Goal: Task Accomplishment & Management: Manage account settings

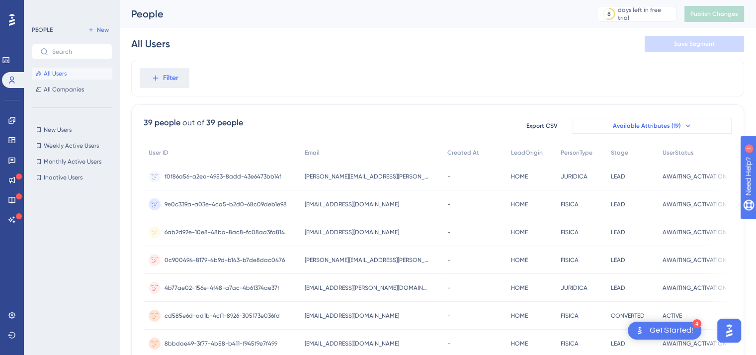
click at [670, 125] on span "Available Attributes (19)" at bounding box center [647, 126] width 68 height 8
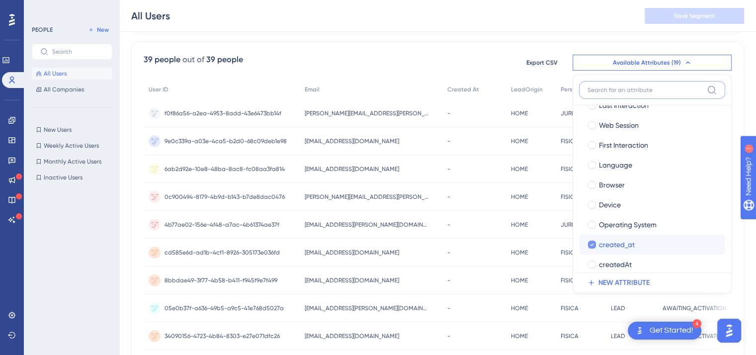
scroll to position [73, 0]
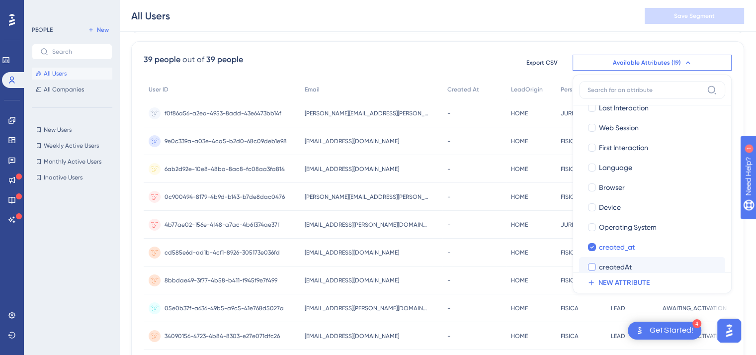
click at [588, 267] on div at bounding box center [592, 267] width 8 height 8
checkbox input "true"
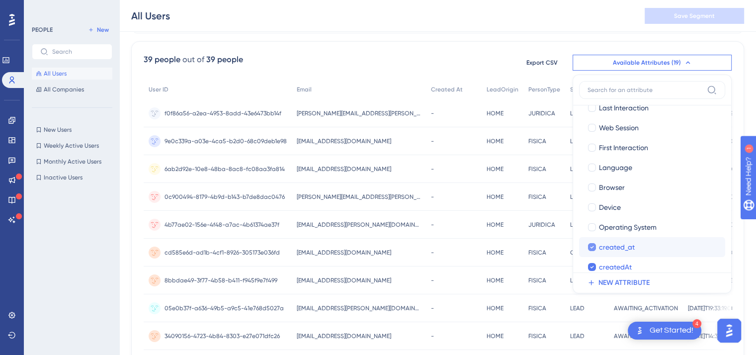
click at [590, 249] on icon at bounding box center [592, 246] width 4 height 7
checkbox input "false"
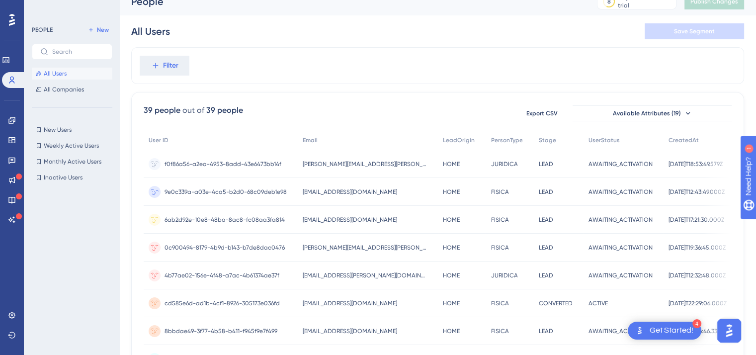
scroll to position [0, 7]
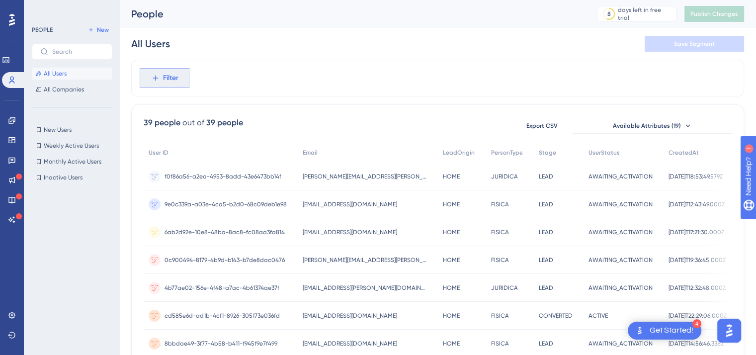
click at [168, 77] on span "Filter" at bounding box center [170, 78] width 15 height 12
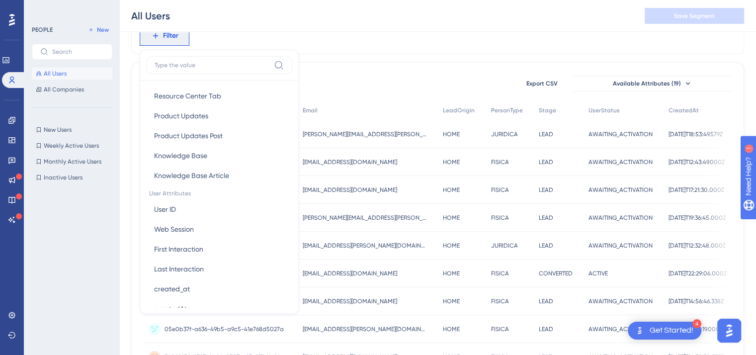
scroll to position [447, 0]
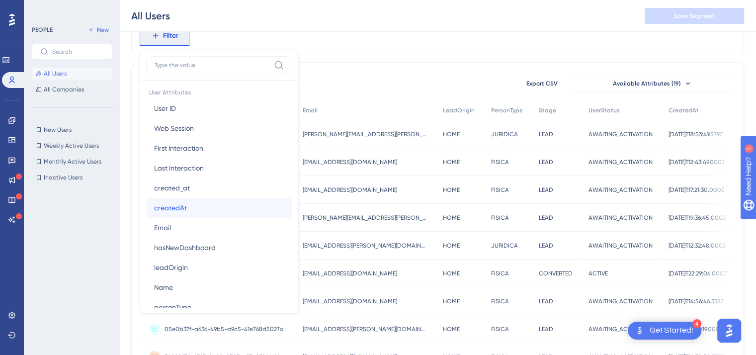
click at [179, 204] on button "createdAt createdAt" at bounding box center [219, 208] width 146 height 20
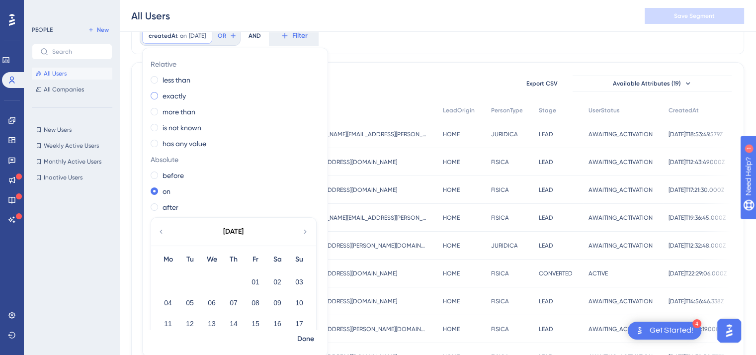
click at [151, 98] on span at bounding box center [154, 95] width 7 height 7
click at [161, 93] on input "radio" at bounding box center [161, 93] width 0 height 0
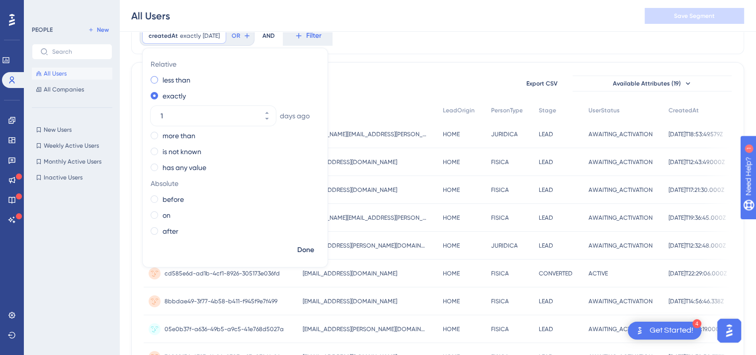
click at [151, 83] on div "less than" at bounding box center [233, 80] width 165 height 12
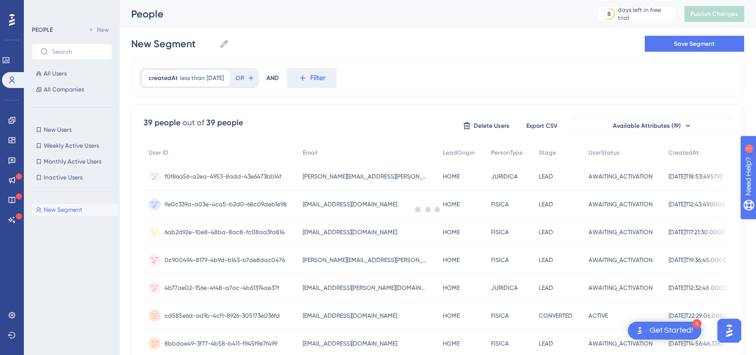
scroll to position [0, 0]
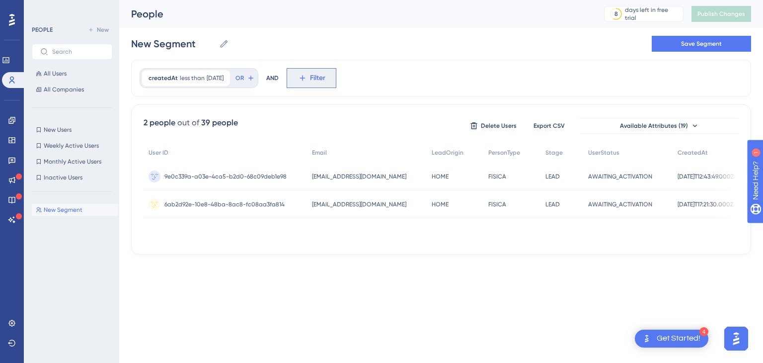
click at [318, 81] on button "Filter" at bounding box center [312, 78] width 50 height 20
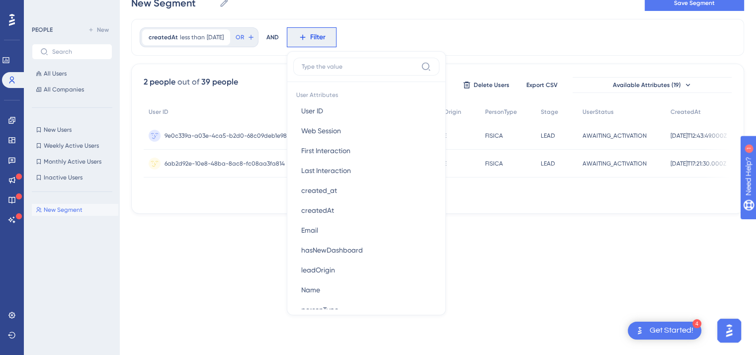
scroll to position [447, 0]
click at [334, 227] on button "Email Email" at bounding box center [366, 229] width 146 height 20
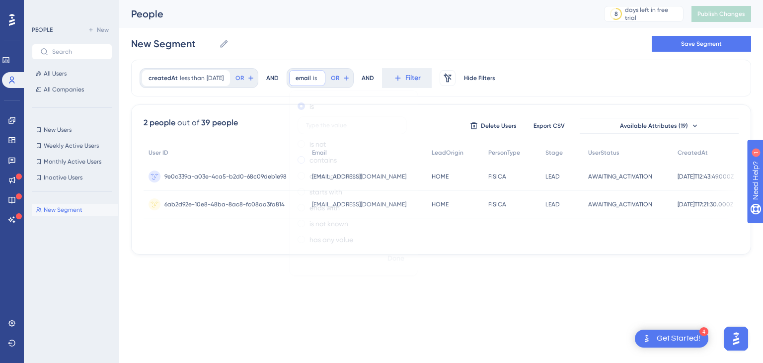
click at [305, 161] on span at bounding box center [301, 159] width 7 height 7
click at [308, 158] on input "radio" at bounding box center [308, 158] width 0 height 0
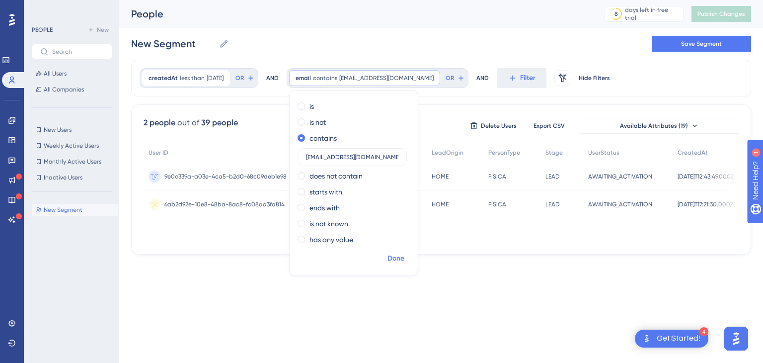
type input "[EMAIL_ADDRESS][DOMAIN_NAME]"
click at [394, 260] on button "Done" at bounding box center [396, 258] width 28 height 18
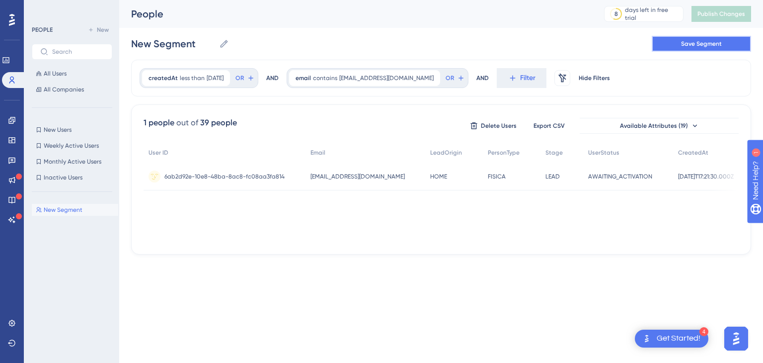
click at [666, 45] on button "Save Segment" at bounding box center [701, 44] width 99 height 16
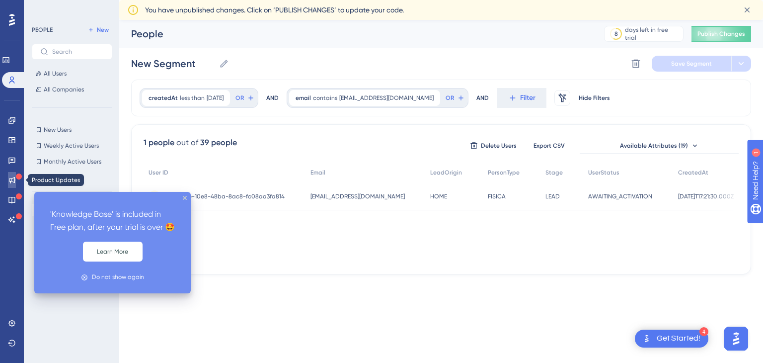
click at [12, 177] on icon at bounding box center [12, 180] width 8 height 8
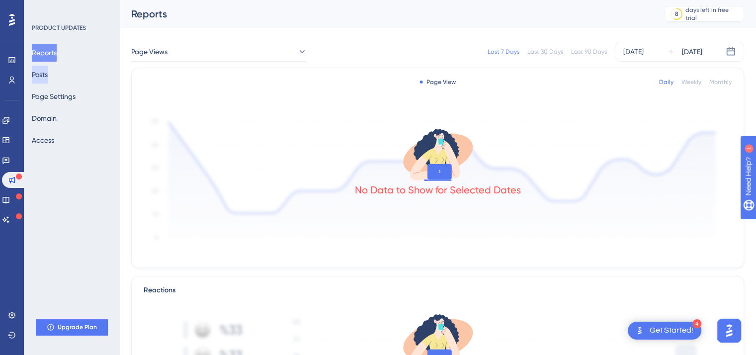
click at [48, 76] on button "Posts" at bounding box center [40, 75] width 16 height 18
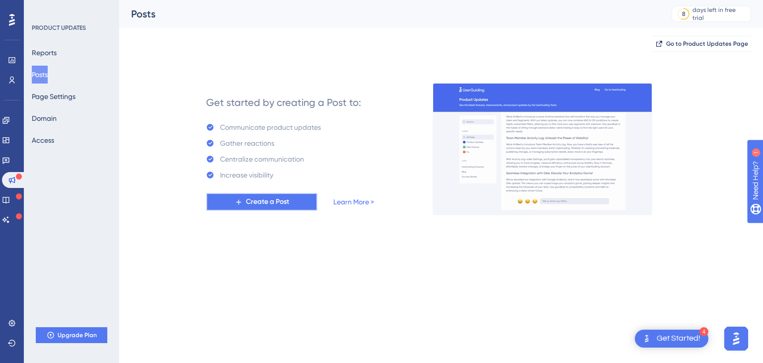
click at [248, 204] on span "Create a Post" at bounding box center [267, 202] width 43 height 12
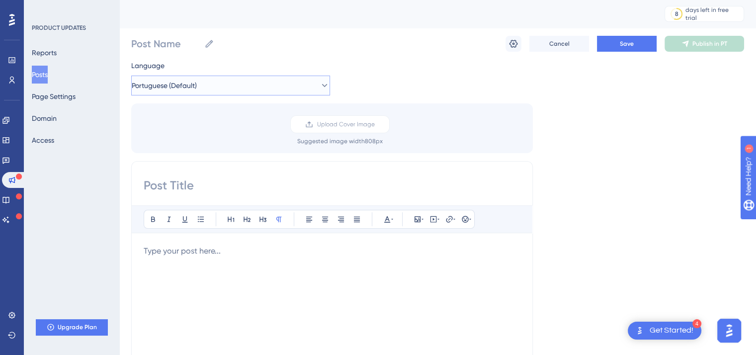
click at [253, 84] on button "Portuguese (Default)" at bounding box center [230, 86] width 199 height 20
click at [216, 163] on div "Bold Italic Underline Bullet Point Heading 1 Heading 2 Heading 3 Normal Align L…" at bounding box center [331, 318] width 401 height 315
click at [213, 181] on input at bounding box center [332, 185] width 377 height 16
type input "Teste User"
click at [216, 261] on div at bounding box center [332, 354] width 377 height 219
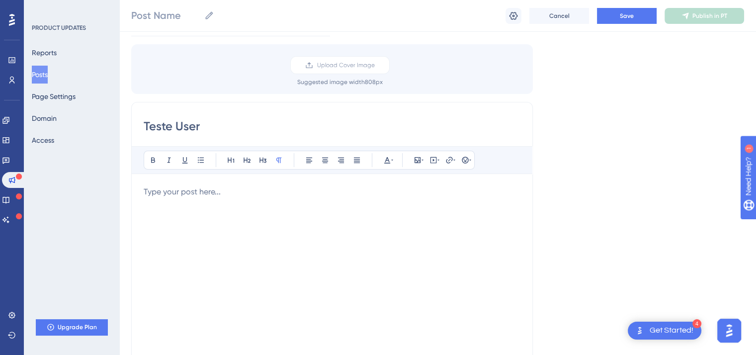
scroll to position [99, 0]
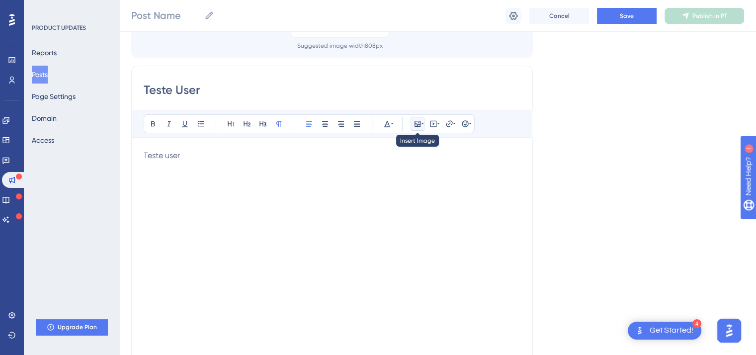
click at [419, 119] on button at bounding box center [417, 124] width 14 height 14
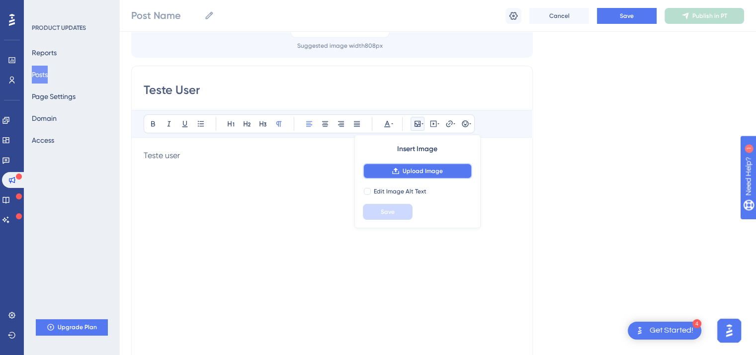
click at [409, 170] on span "Upload Image" at bounding box center [422, 171] width 40 height 8
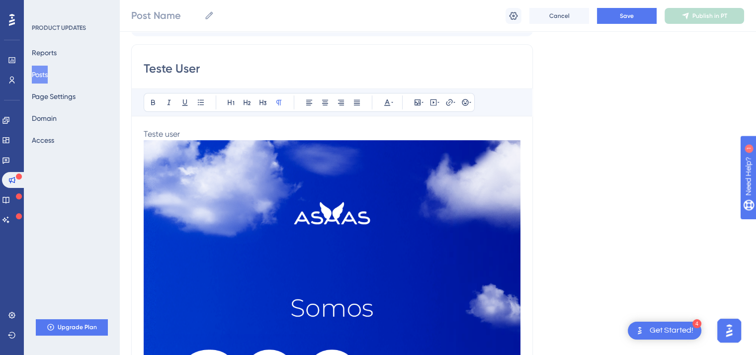
scroll to position [50, 0]
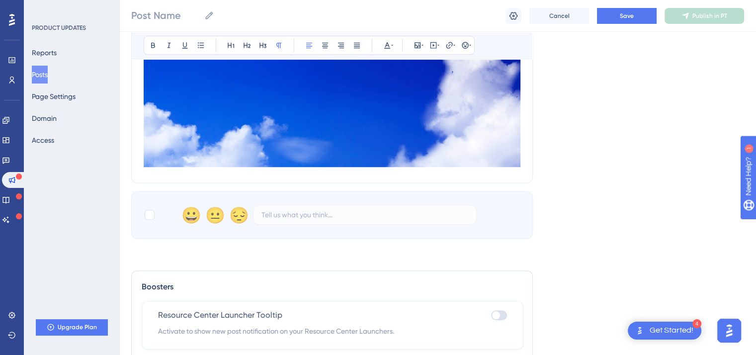
scroll to position [596, 0]
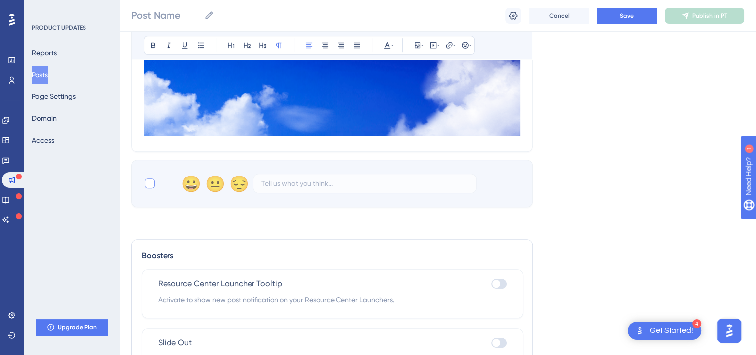
click at [149, 183] on div at bounding box center [150, 183] width 10 height 10
checkbox input "true"
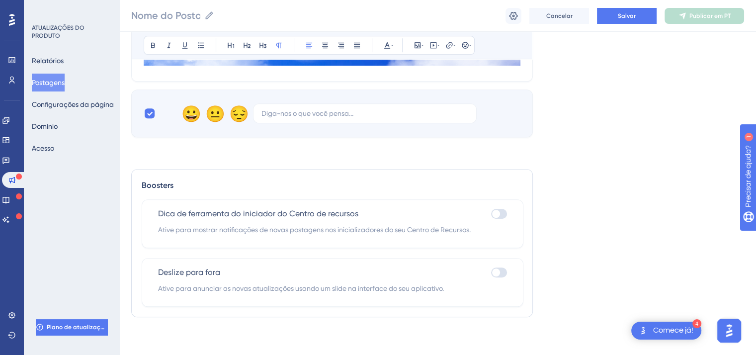
click at [502, 215] on div at bounding box center [499, 214] width 16 height 10
click at [491, 214] on input "checkbox" at bounding box center [490, 213] width 0 height 0
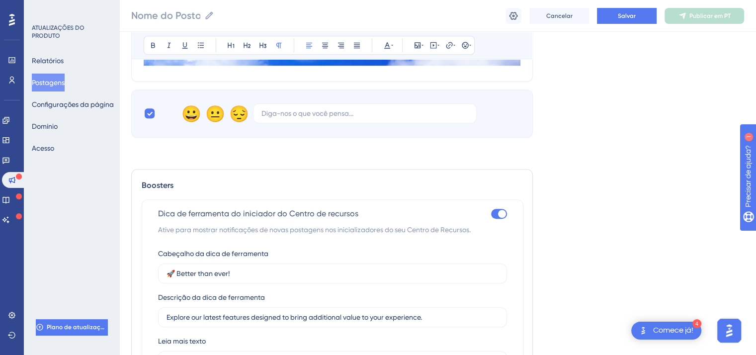
scroll to position [716, 0]
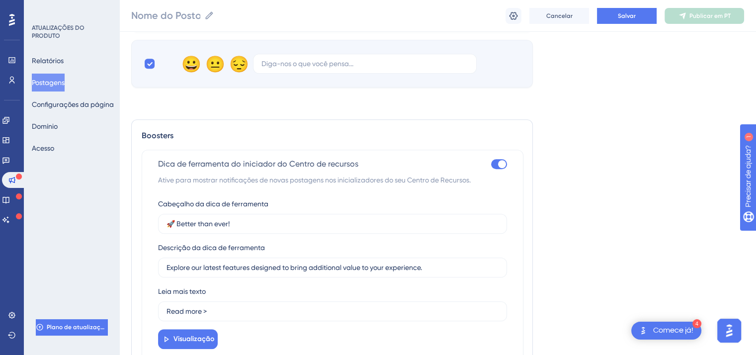
click at [498, 163] on div at bounding box center [502, 164] width 8 height 8
click at [491, 163] on input "checkbox" at bounding box center [490, 163] width 0 height 0
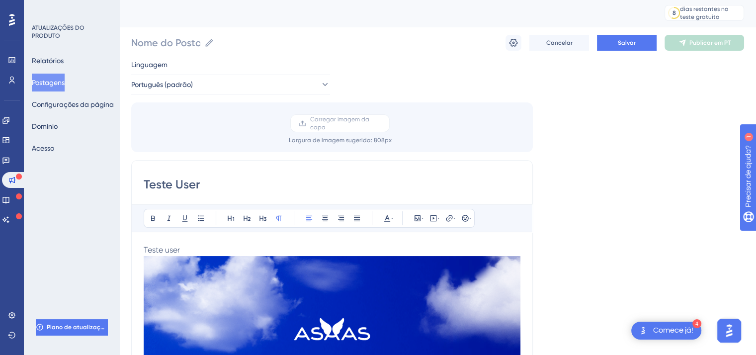
scroll to position [0, 0]
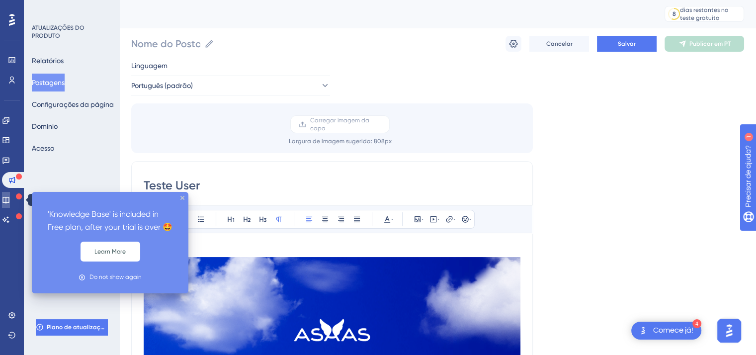
click at [10, 201] on icon at bounding box center [6, 200] width 8 height 8
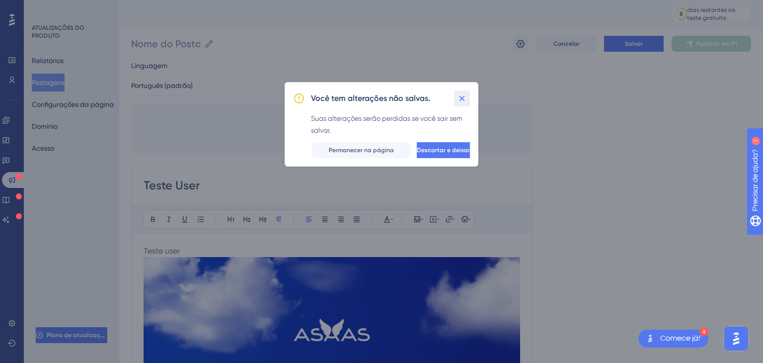
click at [467, 100] on icon at bounding box center [462, 98] width 10 height 10
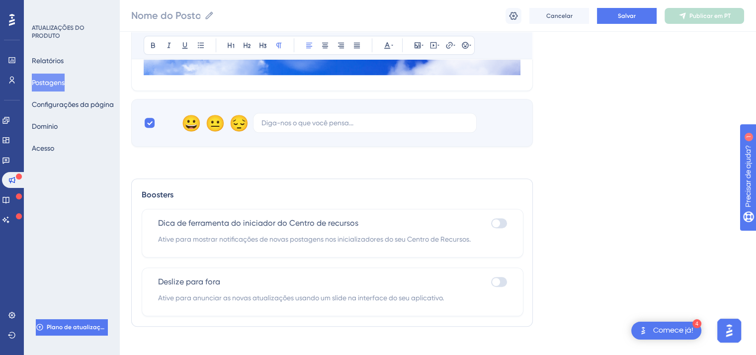
scroll to position [666, 0]
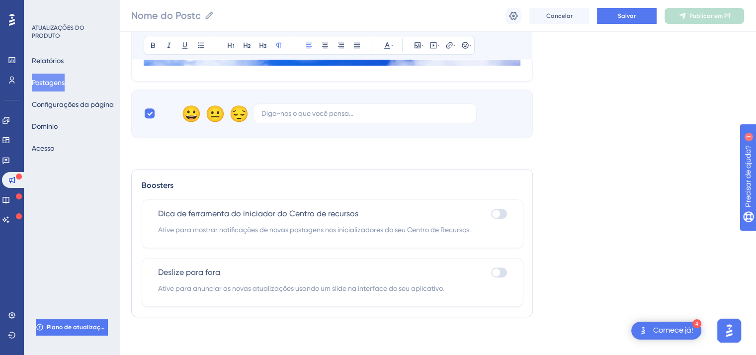
click at [503, 210] on div at bounding box center [499, 214] width 16 height 10
click at [491, 213] on input "checkbox" at bounding box center [490, 213] width 0 height 0
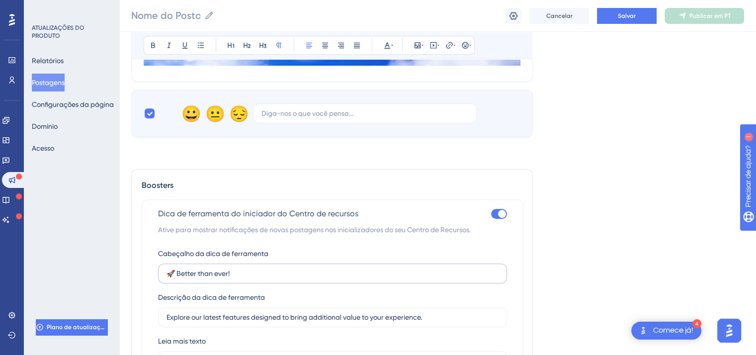
scroll to position [716, 0]
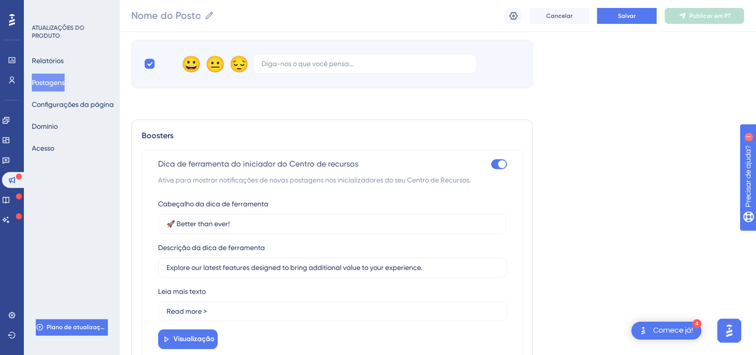
click at [497, 163] on div at bounding box center [499, 164] width 16 height 10
click at [491, 163] on input "checkbox" at bounding box center [490, 163] width 0 height 0
checkbox input "false"
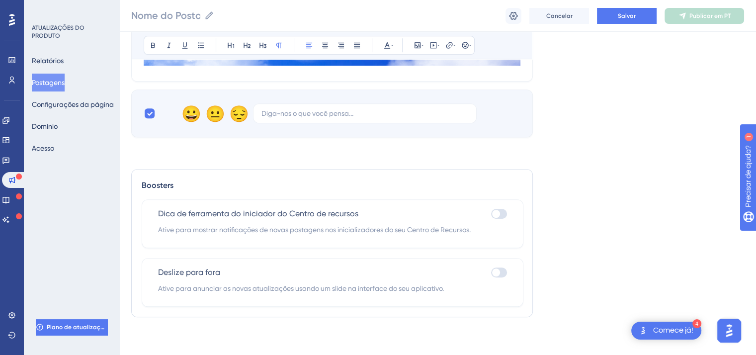
click at [503, 271] on div at bounding box center [499, 272] width 16 height 10
click at [491, 272] on input "checkbox" at bounding box center [490, 272] width 0 height 0
checkbox input "true"
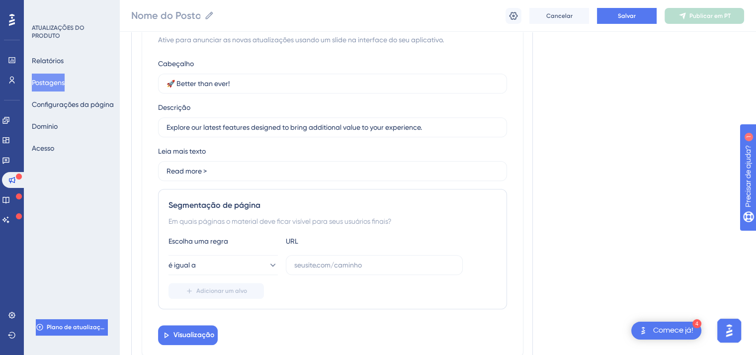
scroll to position [964, 0]
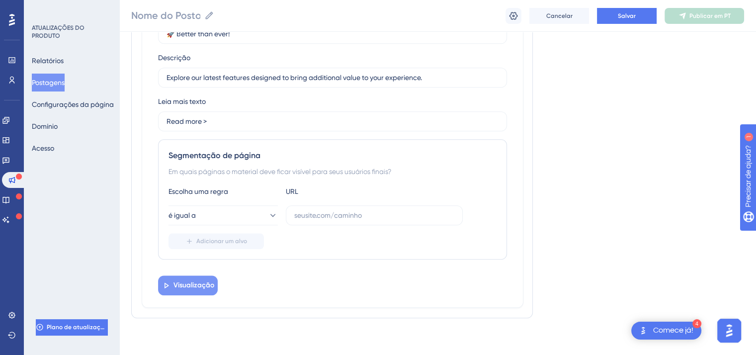
click at [192, 285] on font "Visualização" at bounding box center [193, 285] width 41 height 8
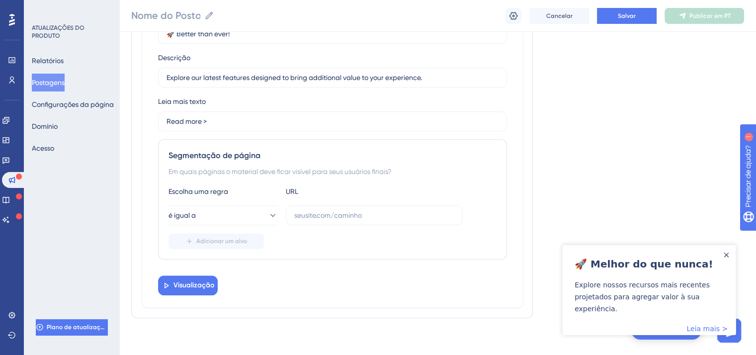
click at [623, 298] on font "Explore nossos recursos mais recentes projetados para agregar valor à sua exper…" at bounding box center [641, 297] width 135 height 32
click at [716, 329] on font "Leia mais >" at bounding box center [706, 328] width 41 height 8
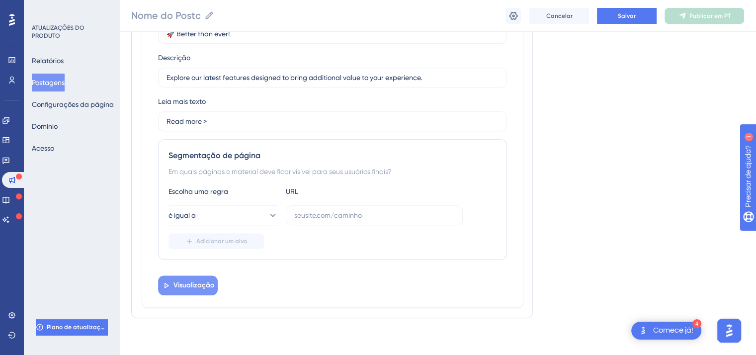
click at [190, 285] on font "Visualização" at bounding box center [193, 285] width 41 height 8
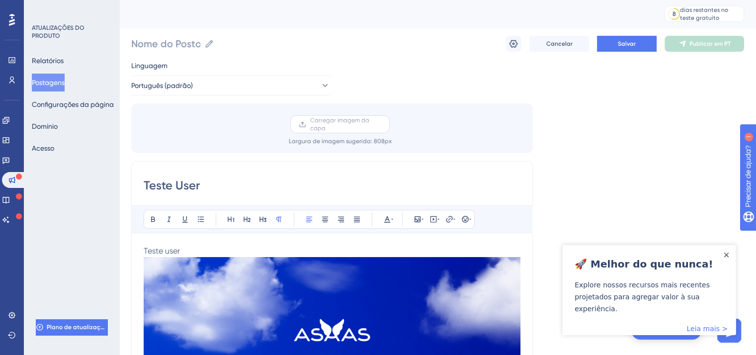
click at [292, 120] on label "Carregar imagem da capa" at bounding box center [339, 124] width 99 height 18
click at [381, 124] on input "Carregar imagem da capa" at bounding box center [381, 124] width 0 height 0
click at [83, 104] on font "Configurações da página" at bounding box center [73, 104] width 82 height 8
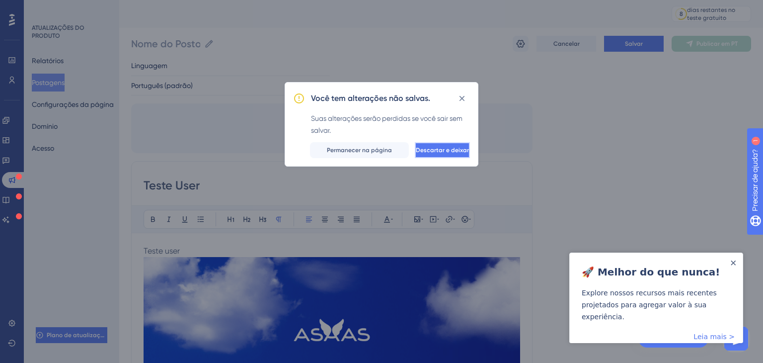
click at [416, 150] on font "Descartar e deixar" at bounding box center [442, 150] width 53 height 7
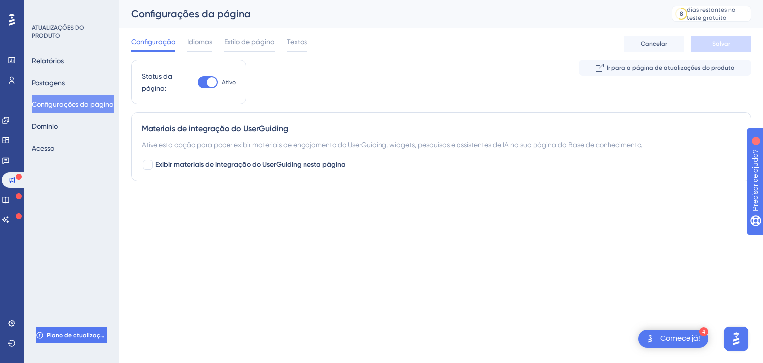
click at [80, 124] on div "Relatórios Postagens Configurações da página Domínio Acesso" at bounding box center [72, 104] width 80 height 105
click at [55, 133] on button "Domínio" at bounding box center [45, 126] width 26 height 18
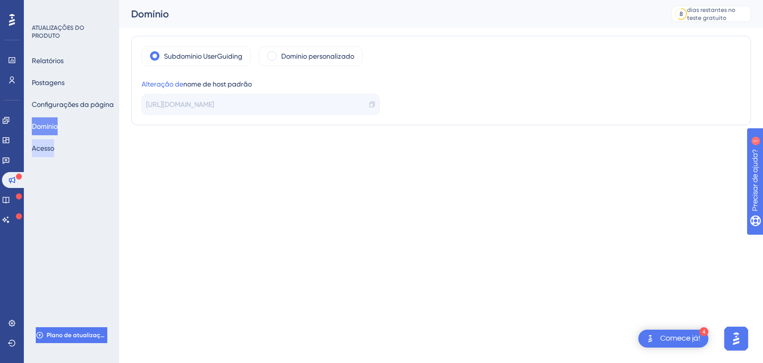
click at [45, 151] on font "Acesso" at bounding box center [43, 148] width 22 height 8
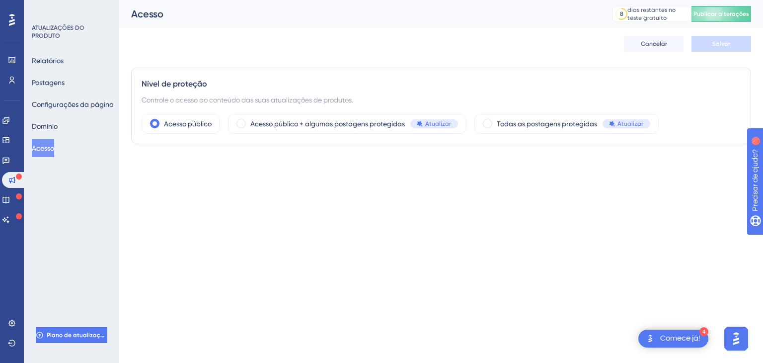
click at [12, 22] on icon at bounding box center [12, 20] width 6 height 12
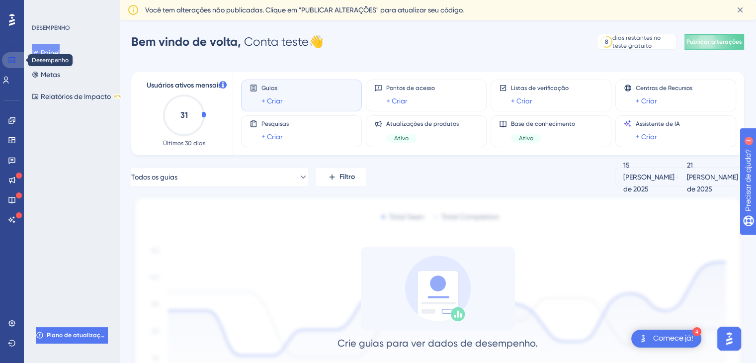
click at [16, 59] on link at bounding box center [14, 60] width 24 height 16
click at [9, 83] on icon at bounding box center [6, 80] width 8 height 8
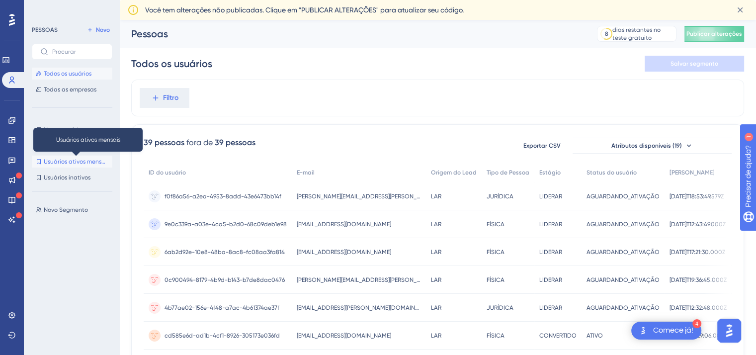
click at [72, 164] on font "Usuários ativos mensais" at bounding box center [77, 161] width 66 height 7
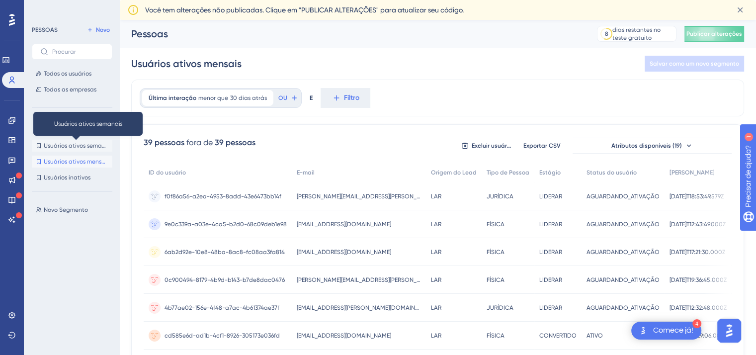
click at [84, 146] on font "Usuários ativos semanais" at bounding box center [79, 145] width 70 height 7
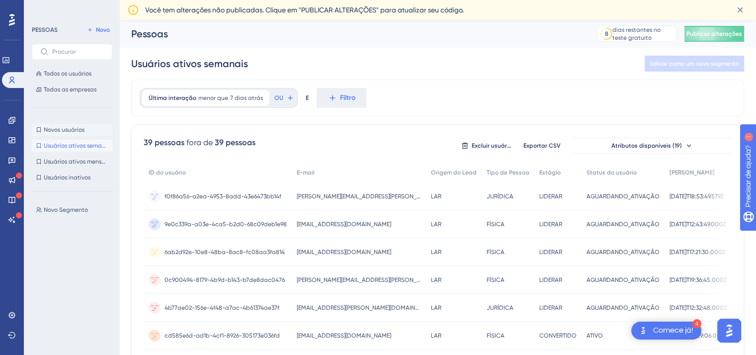
click at [74, 127] on font "Novos usuários" at bounding box center [64, 129] width 41 height 7
click at [50, 64] on div "PESSOAS Novo Todos os usuários Todas as empresas" at bounding box center [72, 60] width 80 height 72
click at [54, 74] on font "Todos os usuários" at bounding box center [68, 73] width 48 height 7
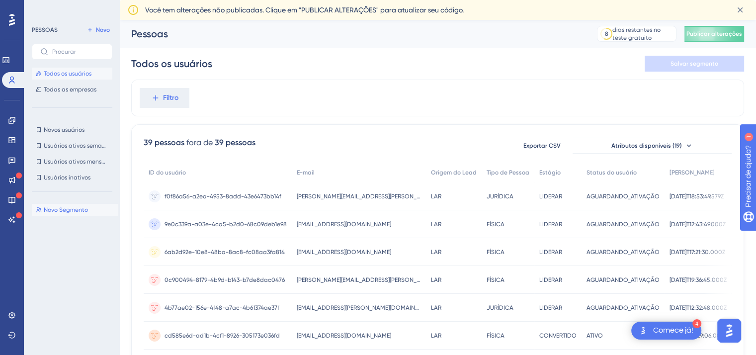
click at [77, 209] on font "Novo Segmento" at bounding box center [66, 209] width 44 height 7
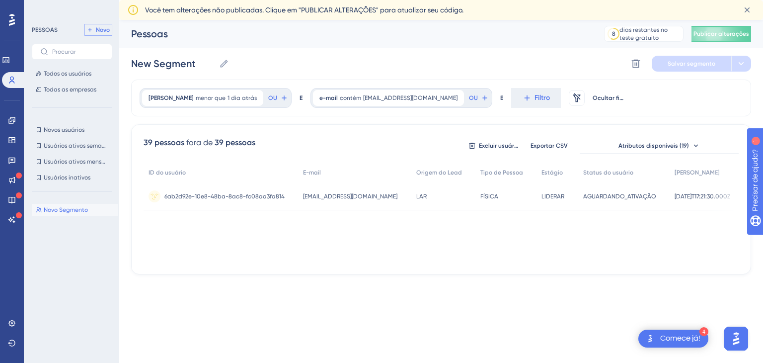
click at [93, 29] on button "Novo" at bounding box center [98, 30] width 28 height 12
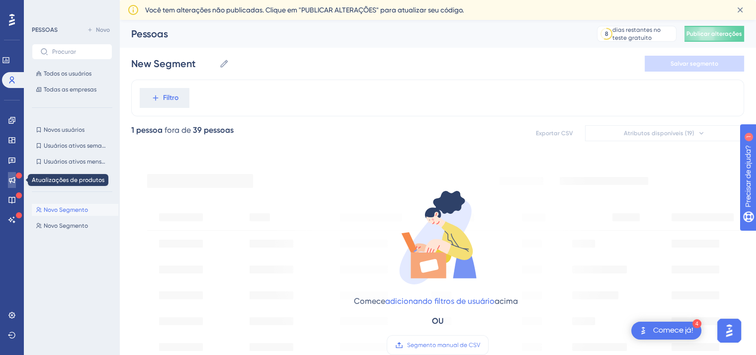
click at [10, 178] on icon at bounding box center [12, 180] width 6 height 6
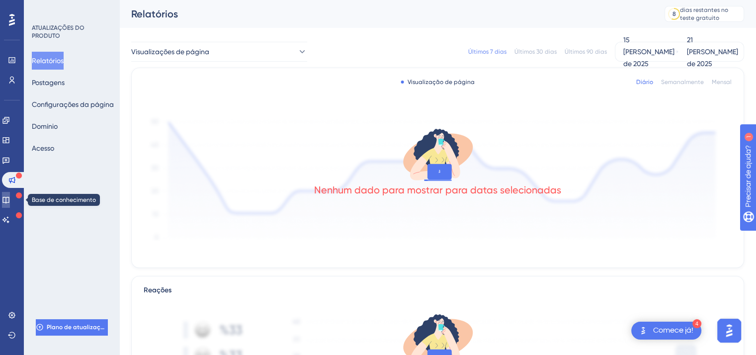
click at [10, 202] on link at bounding box center [6, 200] width 8 height 16
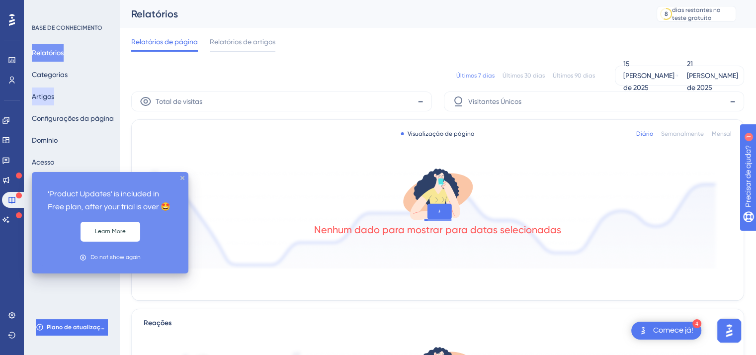
click at [47, 95] on font "Artigos" at bounding box center [43, 96] width 22 height 8
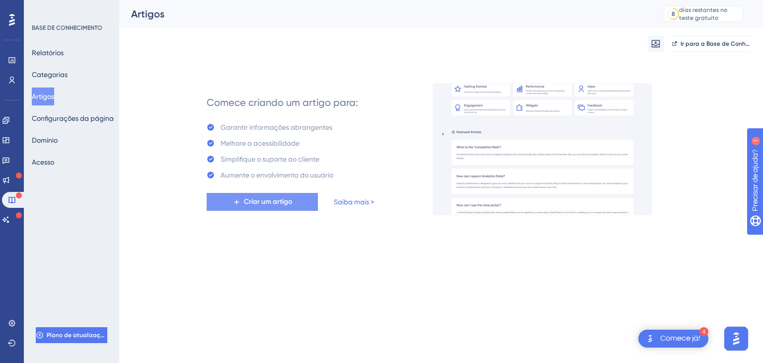
click at [311, 204] on button "Criar um artigo" at bounding box center [262, 202] width 111 height 18
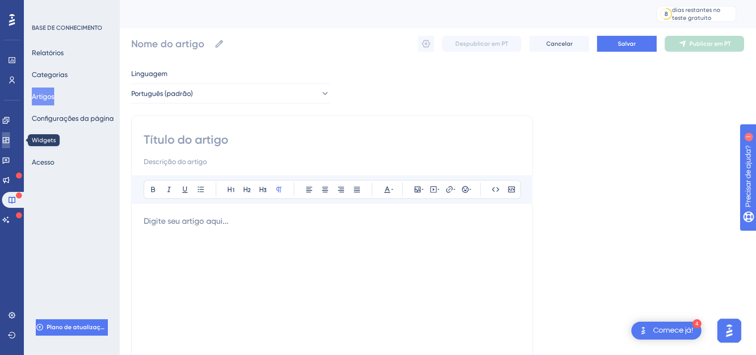
click at [9, 144] on link at bounding box center [6, 140] width 8 height 16
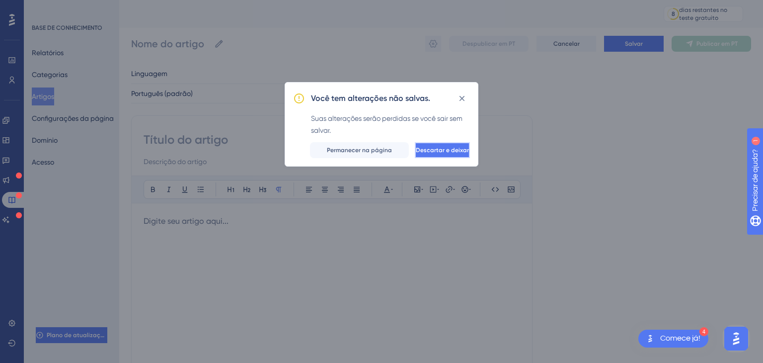
click at [419, 148] on font "Descartar e deixar" at bounding box center [442, 150] width 53 height 7
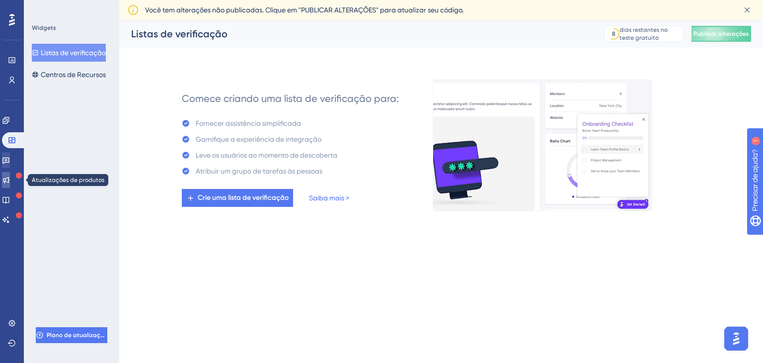
drag, startPoint x: 12, startPoint y: 181, endPoint x: 10, endPoint y: 165, distance: 16.0
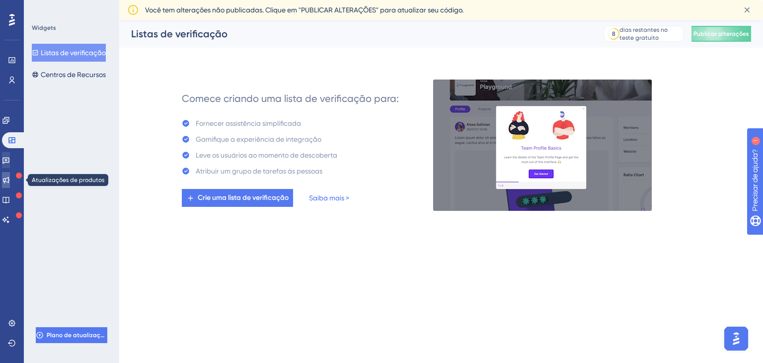
click at [9, 181] on icon at bounding box center [6, 180] width 6 height 6
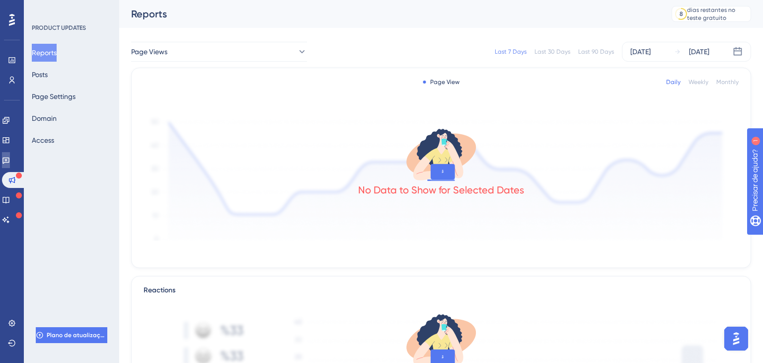
click at [10, 162] on icon at bounding box center [6, 160] width 8 height 8
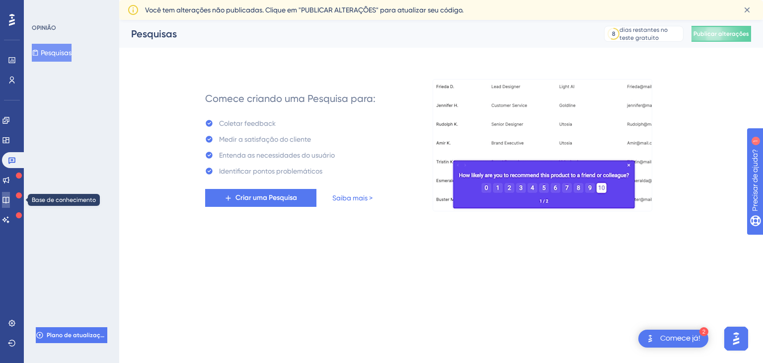
click at [10, 202] on icon at bounding box center [6, 200] width 8 height 8
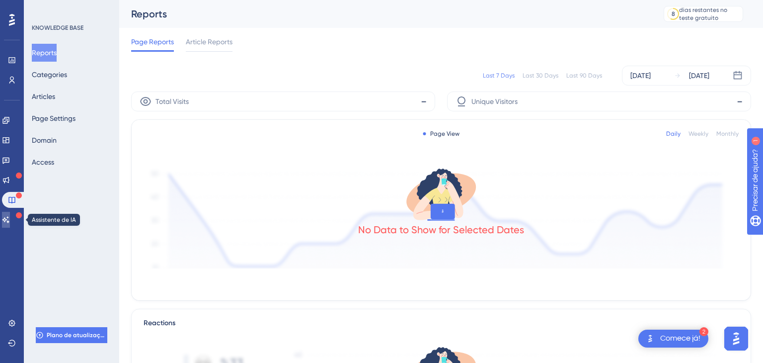
click at [9, 219] on icon at bounding box center [5, 219] width 7 height 6
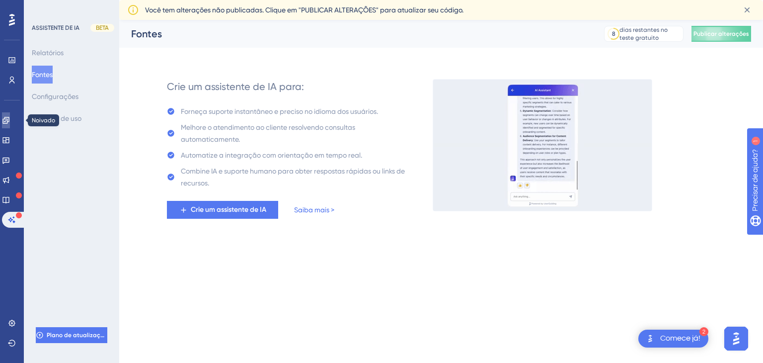
click at [10, 125] on link at bounding box center [6, 120] width 8 height 16
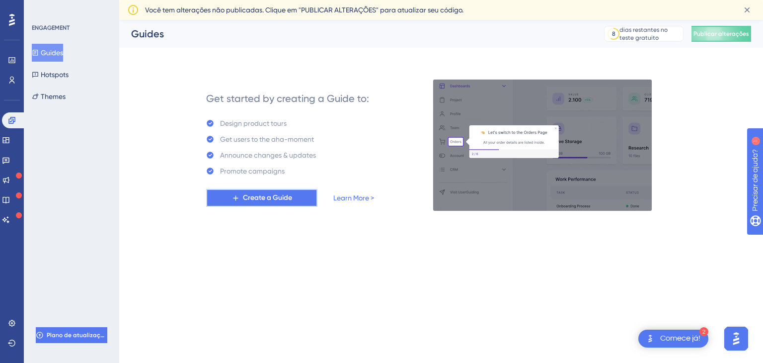
click at [273, 197] on span "Create a Guide" at bounding box center [267, 198] width 49 height 12
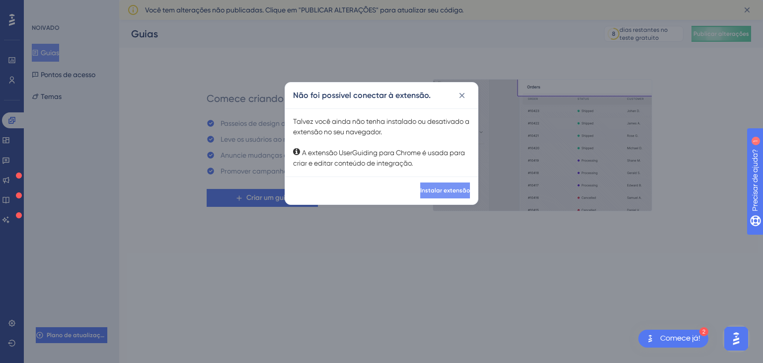
click at [420, 191] on font "Instalar extensão" at bounding box center [445, 190] width 50 height 7
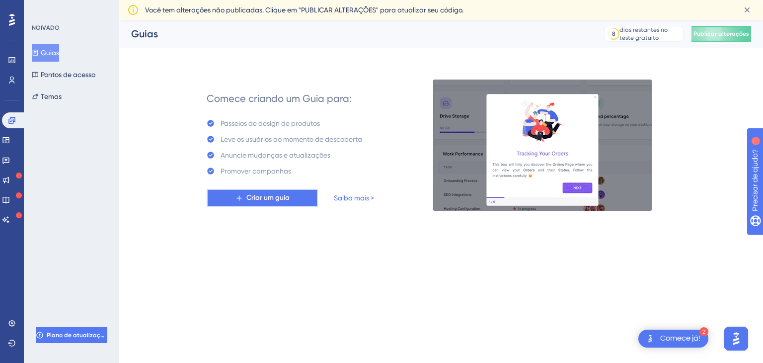
click at [247, 194] on font "Criar um guia" at bounding box center [267, 197] width 43 height 8
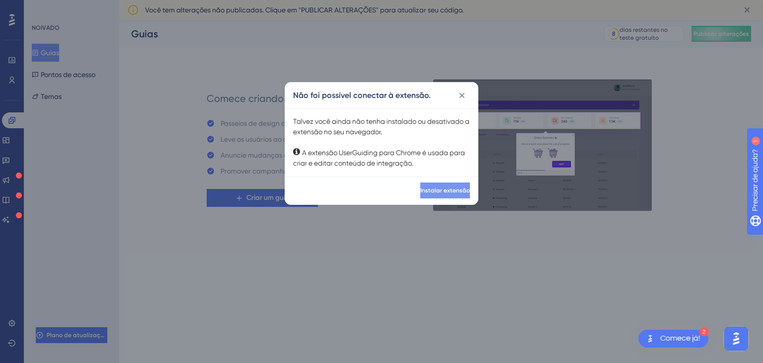
click at [420, 191] on button "Instalar extensão" at bounding box center [445, 190] width 50 height 16
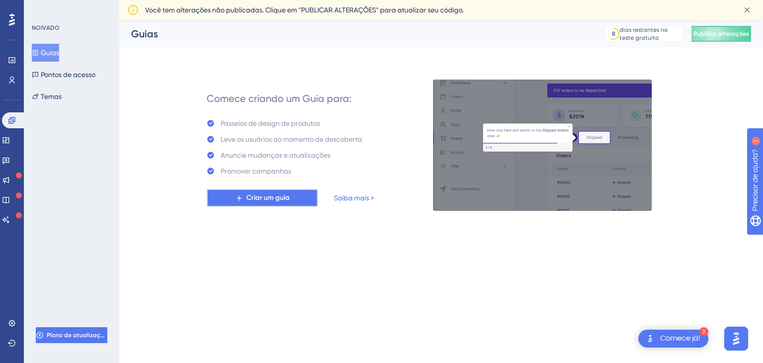
click at [219, 201] on button "Criar um guia" at bounding box center [262, 198] width 111 height 18
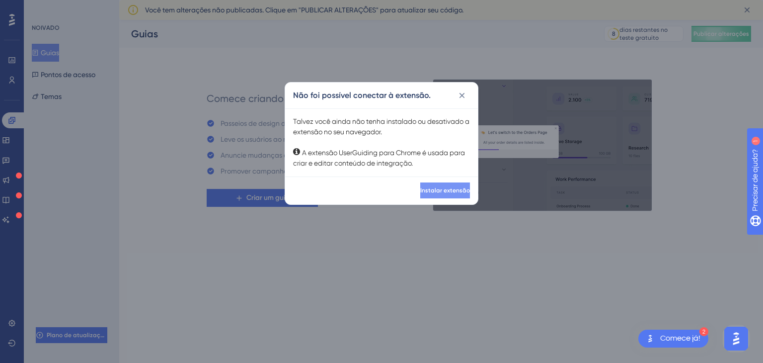
click at [439, 189] on font "Instalar extensão" at bounding box center [445, 190] width 50 height 7
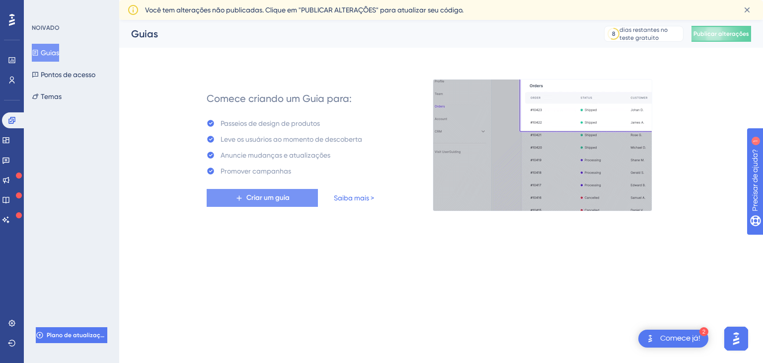
click at [287, 201] on font "Criar um guia" at bounding box center [267, 197] width 43 height 8
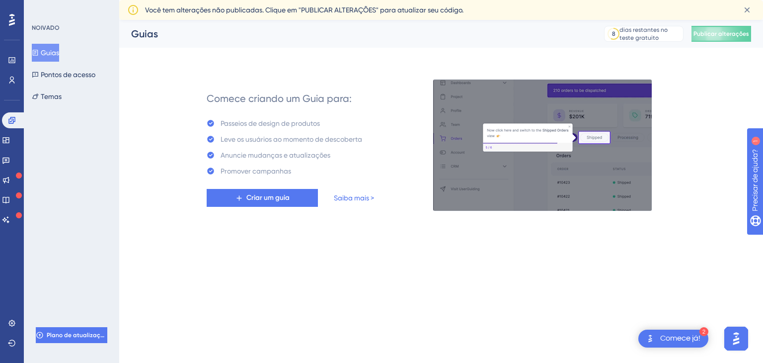
click at [599, 12] on div "Você tem alterações não publicadas. Clique em "PUBLICAR ALTERAÇÕES" para atuali…" at bounding box center [439, 10] width 588 height 12
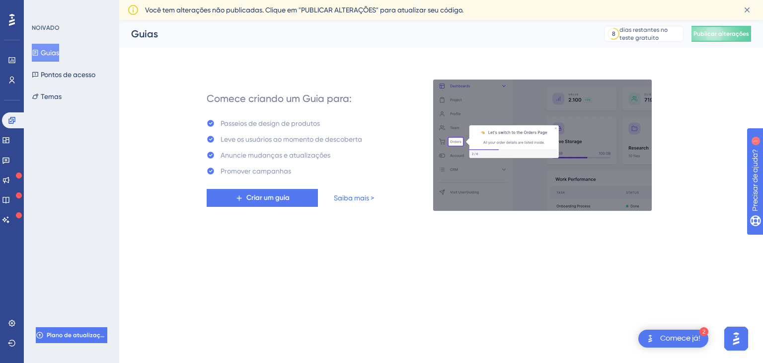
click at [415, 17] on div "Você tem alterações não publicadas. Clique em "PUBLICAR ALTERAÇÕES" para atuali…" at bounding box center [441, 10] width 628 height 16
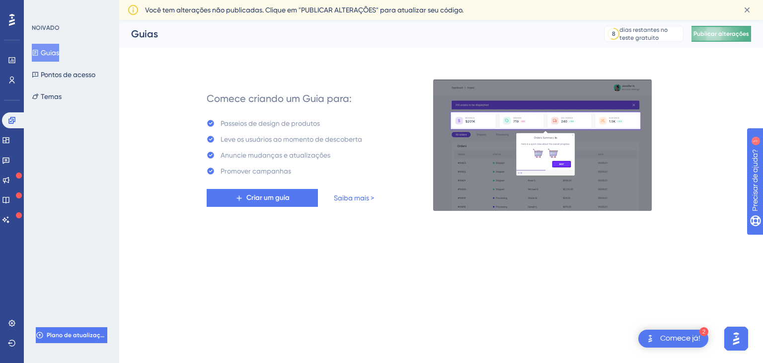
click at [704, 33] on font "Publicar alterações" at bounding box center [722, 33] width 56 height 7
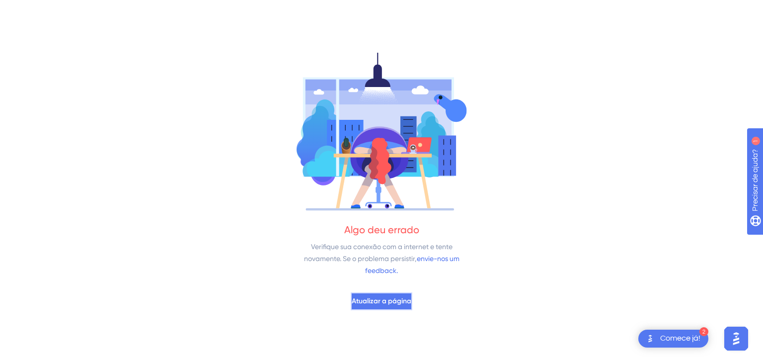
click at [371, 307] on span "Atualizar a página" at bounding box center [382, 301] width 60 height 12
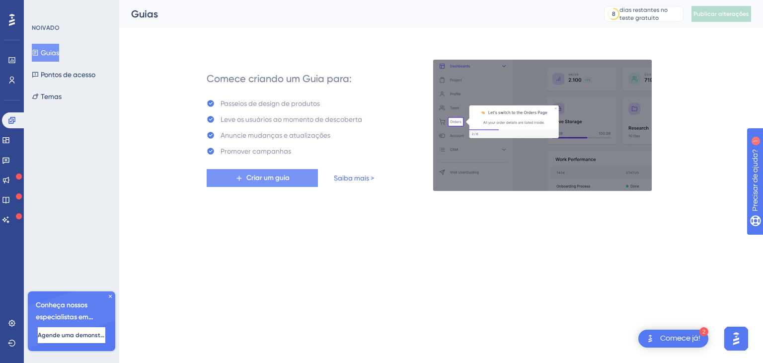
click at [274, 181] on font "Criar um guia" at bounding box center [267, 177] width 43 height 8
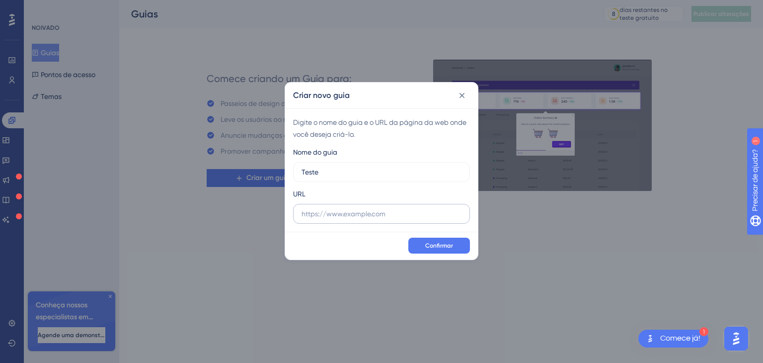
type input "Teste"
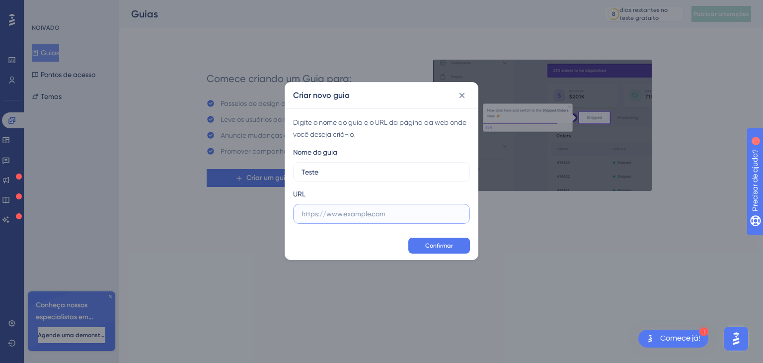
click at [354, 216] on input "text" at bounding box center [382, 213] width 160 height 11
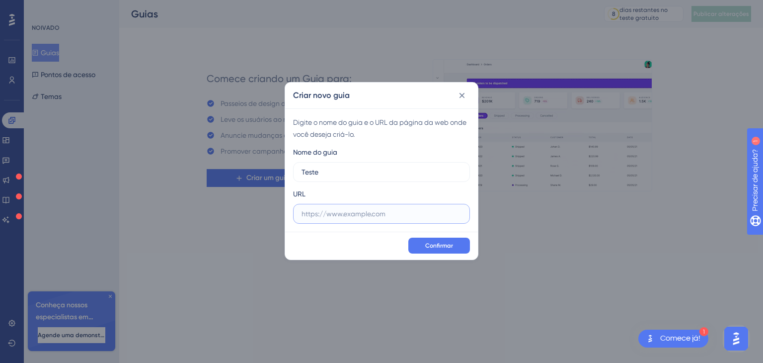
click at [354, 213] on input "text" at bounding box center [382, 213] width 160 height 11
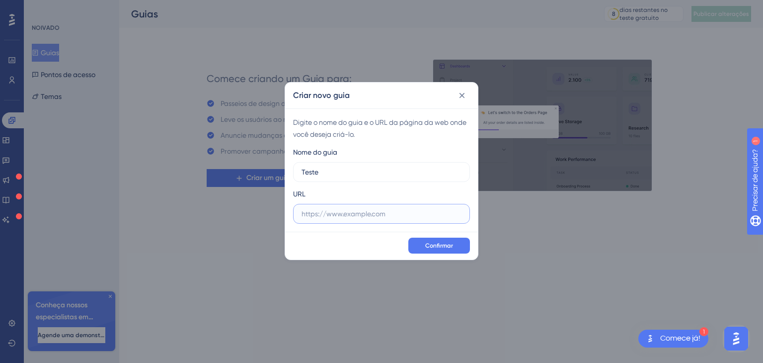
paste input "[URL][DOMAIN_NAME]"
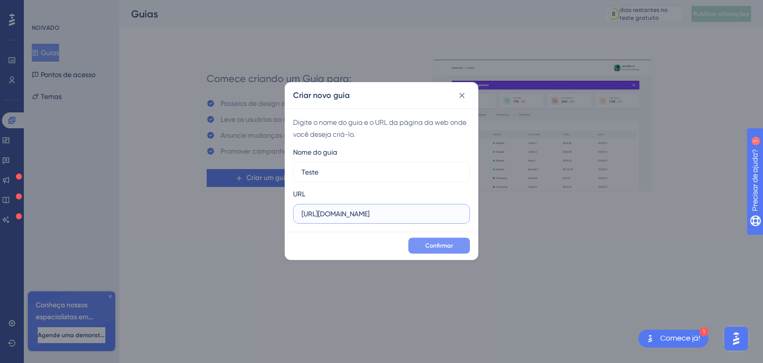
type input "[URL][DOMAIN_NAME]"
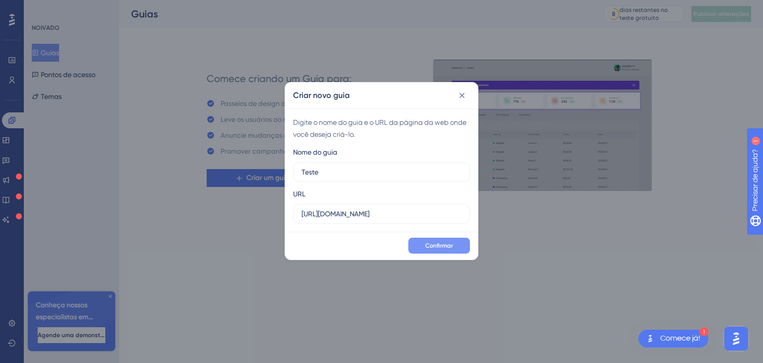
click at [434, 250] on button "Confirmar" at bounding box center [439, 246] width 62 height 16
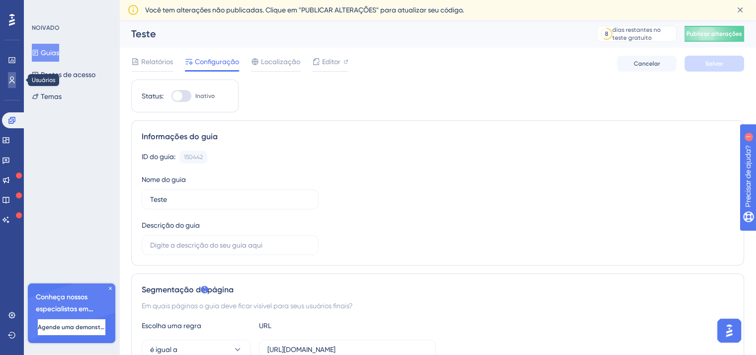
click at [10, 80] on icon at bounding box center [12, 80] width 8 height 8
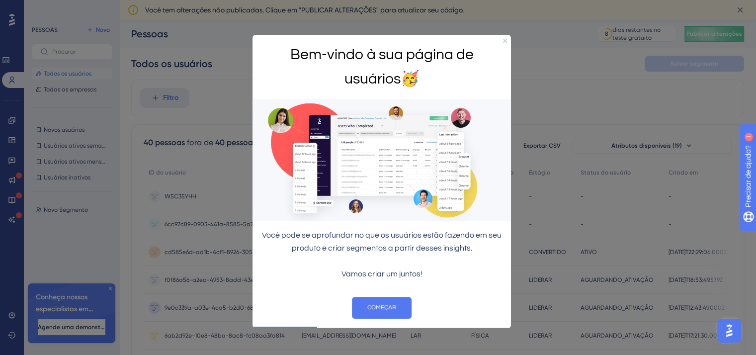
click at [74, 204] on div at bounding box center [378, 177] width 756 height 355
click at [506, 39] on icon "Fechar visualização" at bounding box center [505, 41] width 4 height 4
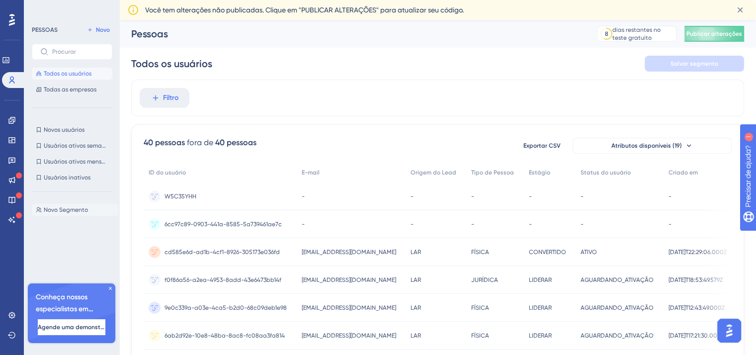
click at [62, 206] on font "Novo Segmento" at bounding box center [66, 209] width 44 height 7
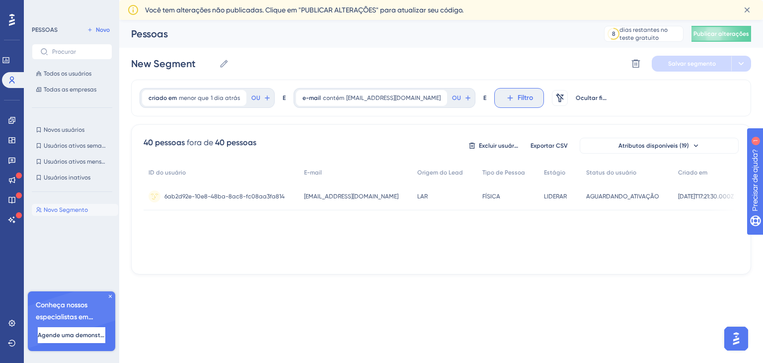
click at [518, 96] on font "Filtro" at bounding box center [525, 97] width 15 height 8
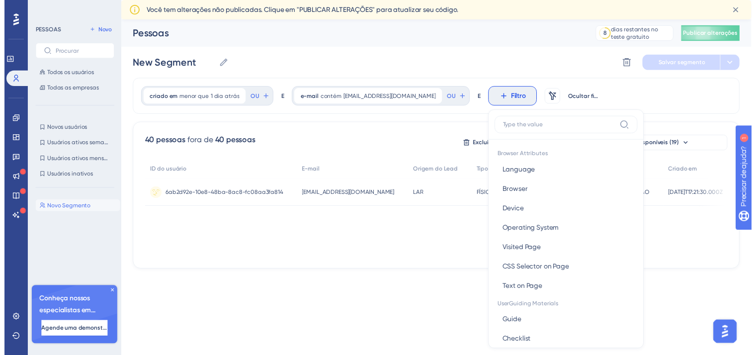
scroll to position [56, 0]
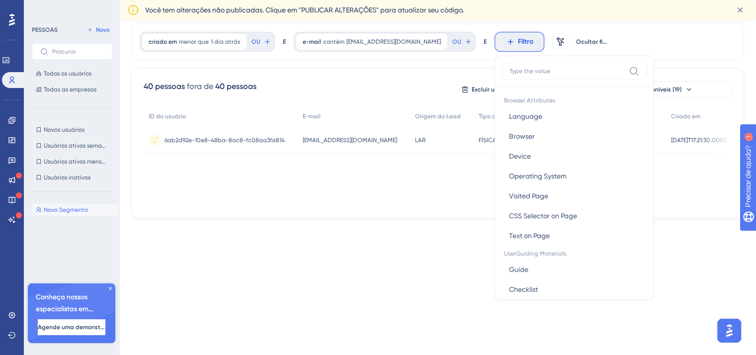
click at [383, 68] on div "40 pessoas fora de 40 pessoas Excluir usuários Exportar CSV Atributos disponíve…" at bounding box center [437, 143] width 613 height 150
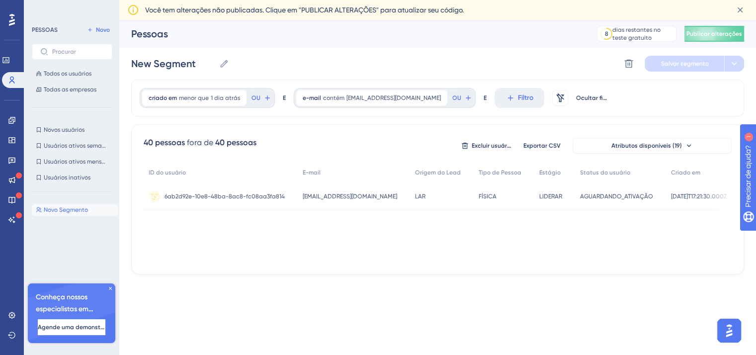
scroll to position [0, 0]
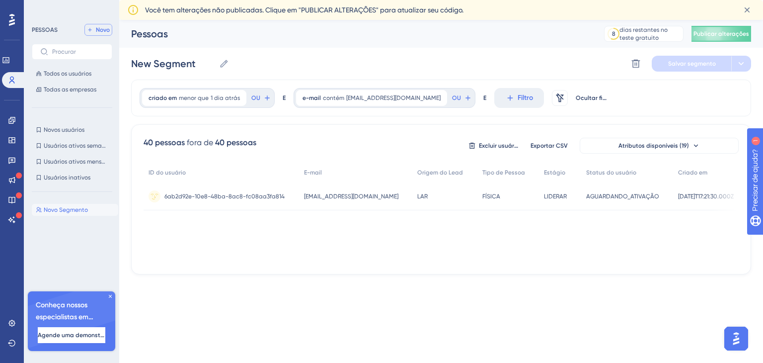
click at [97, 30] on font "Novo" at bounding box center [103, 29] width 14 height 7
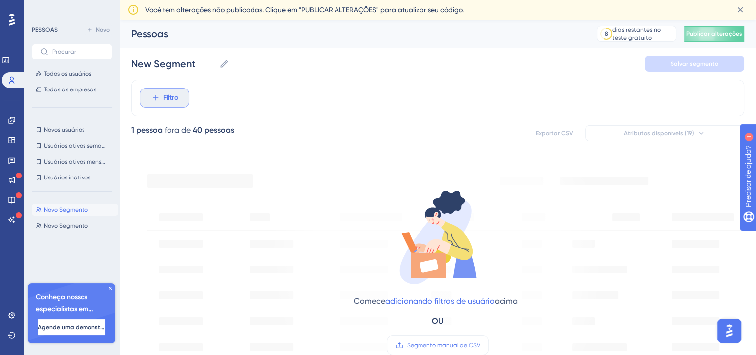
click at [181, 98] on button "Filtro" at bounding box center [165, 98] width 50 height 20
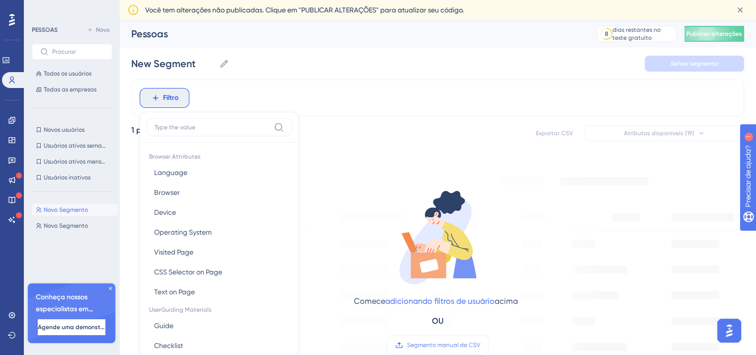
scroll to position [56, 0]
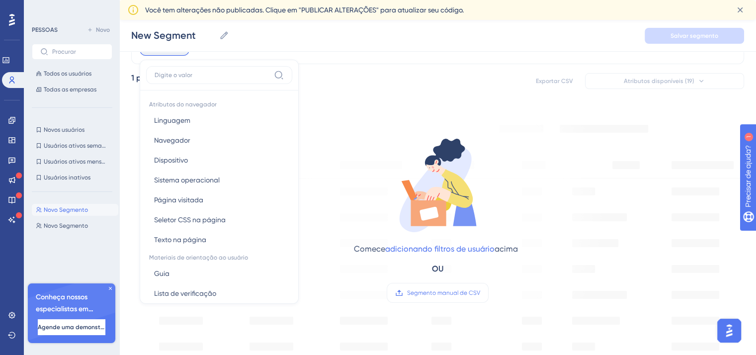
click at [310, 75] on div "1 pessoa fora de 40 pessoas Exportar CSV Atributos disponíveis (19)" at bounding box center [437, 81] width 613 height 18
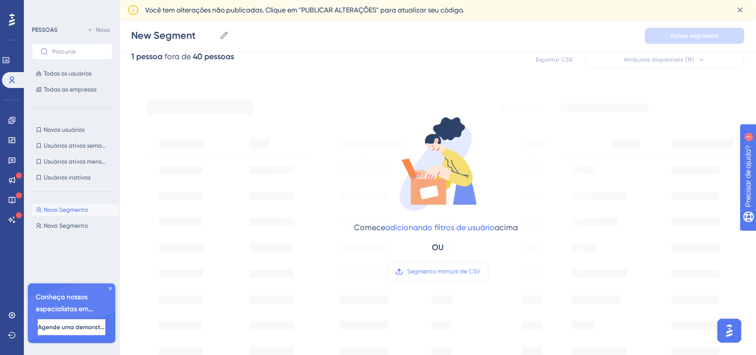
scroll to position [99, 0]
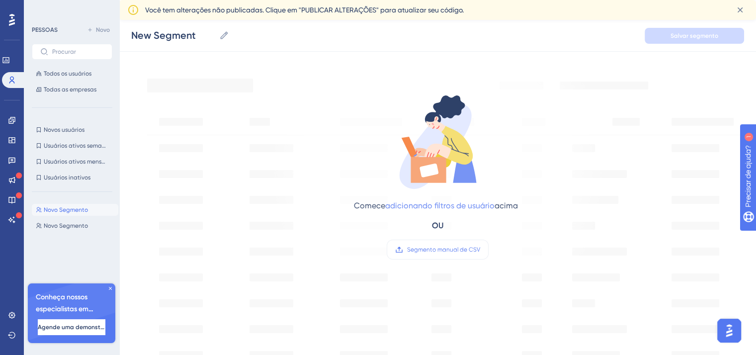
click at [396, 208] on font "adicionando filtros de usuário" at bounding box center [439, 205] width 109 height 9
click at [68, 132] on font "Novos usuários" at bounding box center [64, 129] width 41 height 7
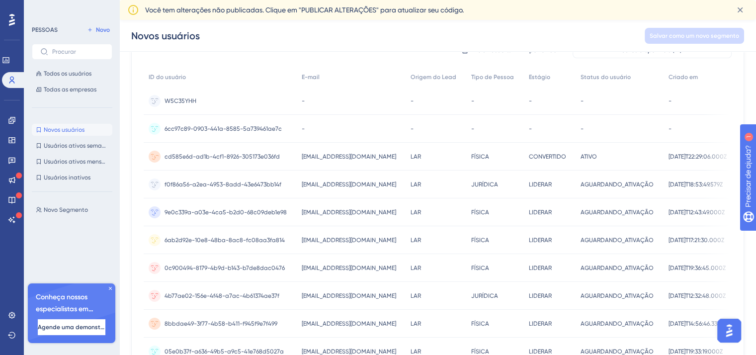
scroll to position [0, 0]
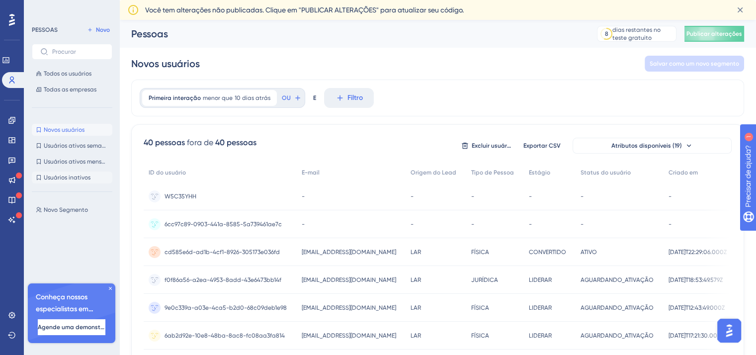
click at [71, 177] on font "Usuários inativos" at bounding box center [67, 177] width 47 height 7
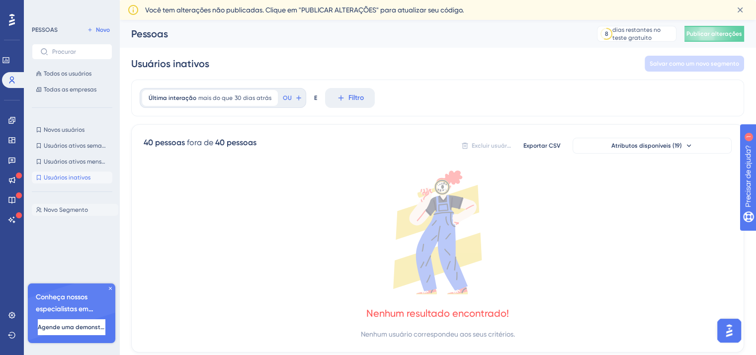
click at [71, 213] on font "Novo Segmento" at bounding box center [66, 209] width 44 height 7
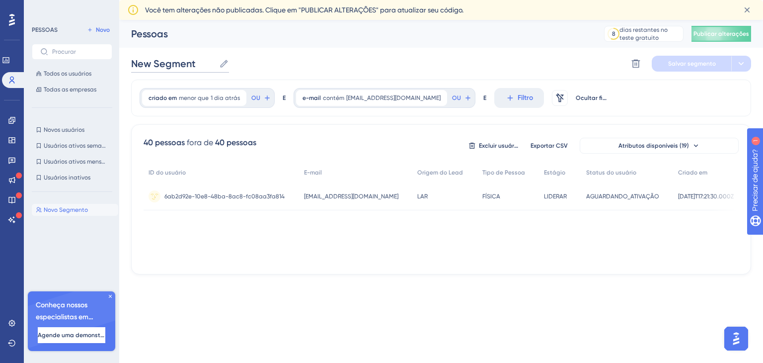
click at [181, 63] on input "New Segment" at bounding box center [173, 64] width 84 height 14
drag, startPoint x: 197, startPoint y: 64, endPoint x: 103, endPoint y: 63, distance: 93.9
click at [119, 63] on div "Desempenho Usuários Noivado Widgets Opinião Atualizações de produtos Base de co…" at bounding box center [441, 155] width 644 height 270
type input "Base teste"
click at [698, 65] on font "Salvar segmento" at bounding box center [692, 63] width 48 height 7
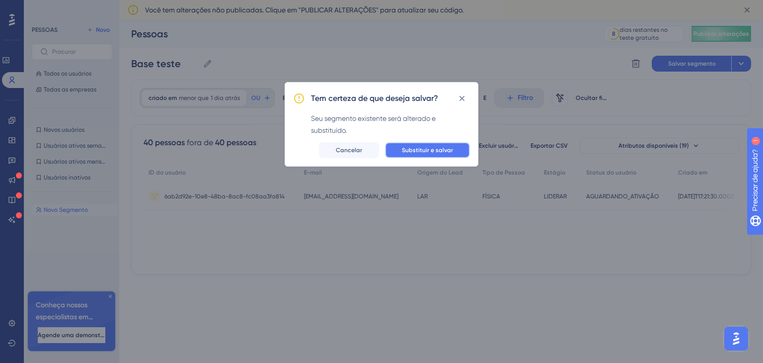
click at [433, 149] on font "Substituir e salvar" at bounding box center [427, 150] width 51 height 7
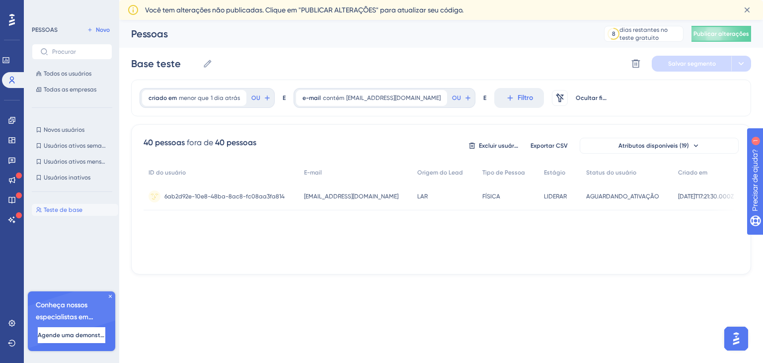
click at [74, 208] on font "Teste de base" at bounding box center [63, 209] width 39 height 7
drag, startPoint x: 196, startPoint y: 65, endPoint x: 87, endPoint y: 65, distance: 108.3
click at [119, 65] on div "Desempenho Usuários Noivado Widgets Opinião Atualizações de produtos Base de co…" at bounding box center [441, 155] width 644 height 270
click at [60, 212] on font "Teste de base" at bounding box center [63, 209] width 39 height 7
click at [69, 72] on font "Todos os usuários" at bounding box center [68, 73] width 48 height 7
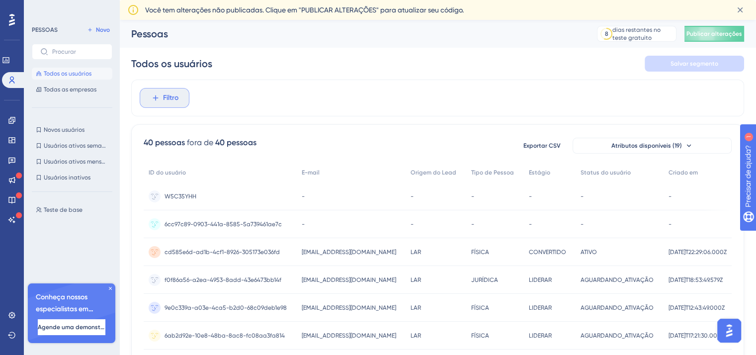
click at [161, 104] on button "Filtro" at bounding box center [165, 98] width 50 height 20
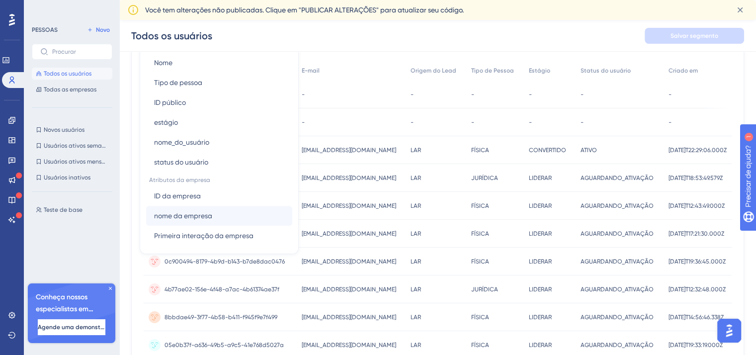
scroll to position [606, 0]
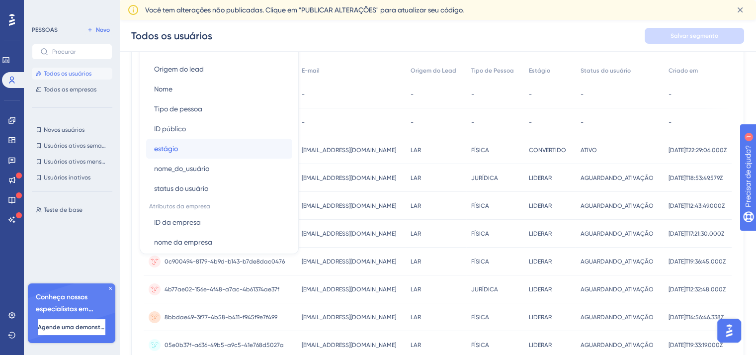
click at [186, 147] on button "estágio estágio" at bounding box center [219, 149] width 146 height 20
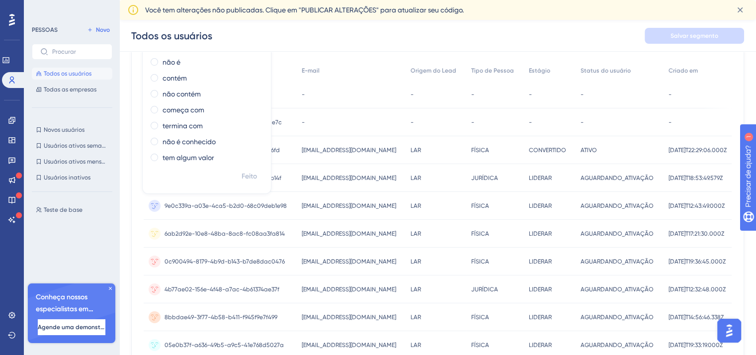
scroll to position [6, 0]
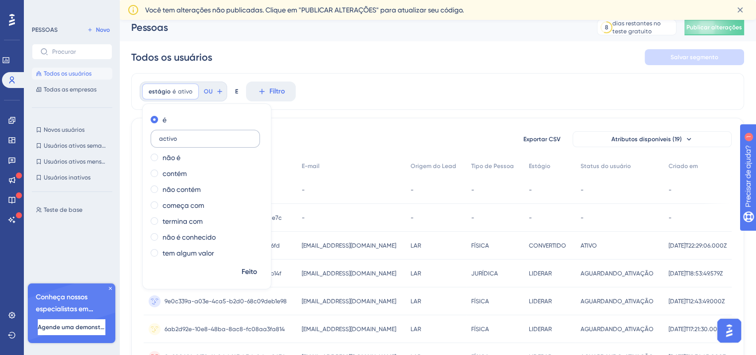
drag, startPoint x: 199, startPoint y: 140, endPoint x: 156, endPoint y: 141, distance: 42.8
click at [156, 141] on label "activo" at bounding box center [205, 139] width 109 height 18
click at [176, 128] on div "é activo" at bounding box center [205, 131] width 108 height 34
click at [176, 138] on input "activo" at bounding box center [205, 138] width 92 height 7
drag, startPoint x: 179, startPoint y: 137, endPoint x: 153, endPoint y: 139, distance: 26.5
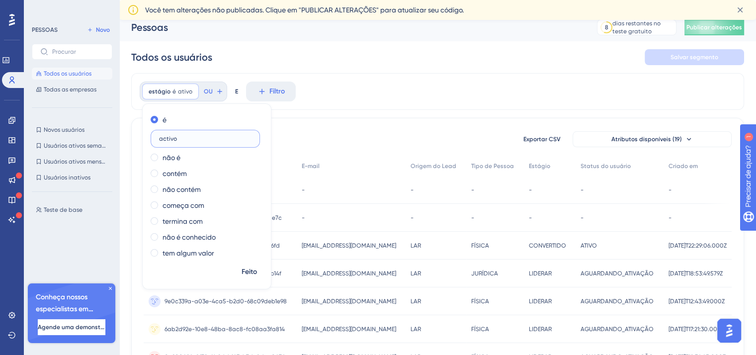
click at [153, 139] on label "activo" at bounding box center [205, 139] width 109 height 18
type input "e"
type input "convertido"
click at [574, 11] on div "Você tem alterações não publicadas. Clique em "PUBLICAR ALTERAÇÕES" para atuali…" at bounding box center [435, 10] width 581 height 12
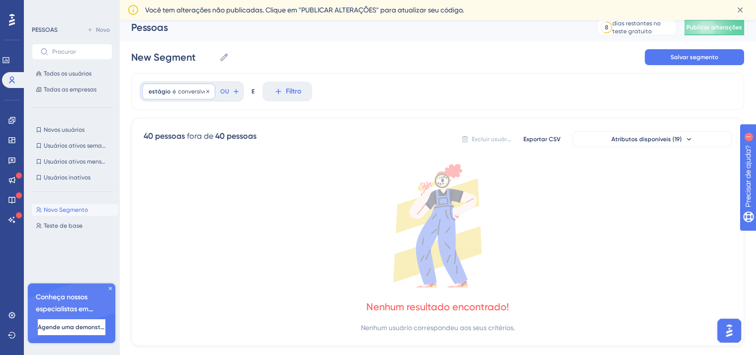
click at [188, 92] on font "conversível" at bounding box center [193, 91] width 31 height 7
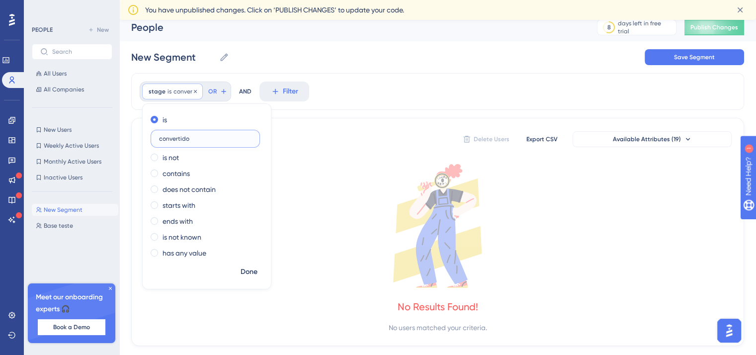
click at [196, 140] on input "convertido" at bounding box center [205, 138] width 92 height 7
drag, startPoint x: 199, startPoint y: 138, endPoint x: 152, endPoint y: 138, distance: 47.2
click at [152, 138] on label "convertido" at bounding box center [205, 139] width 109 height 18
type input "c"
click at [68, 73] on button "All Users" at bounding box center [72, 74] width 80 height 12
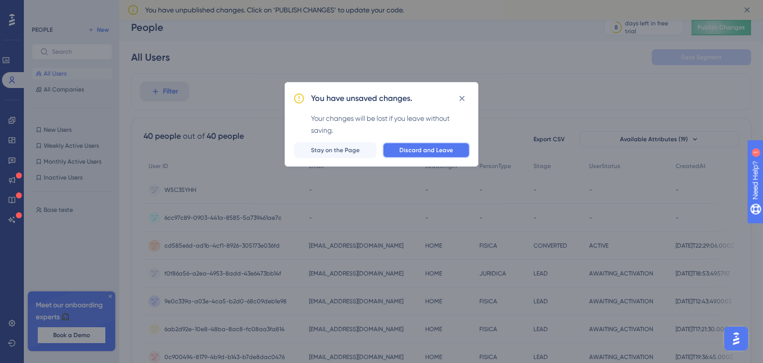
click at [400, 152] on button "Discard and Leave" at bounding box center [426, 150] width 87 height 16
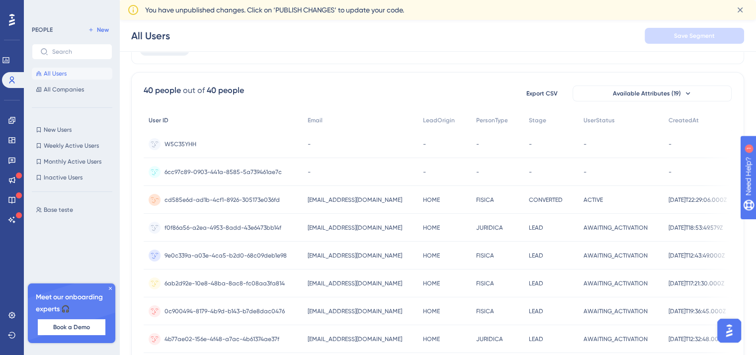
scroll to position [0, 0]
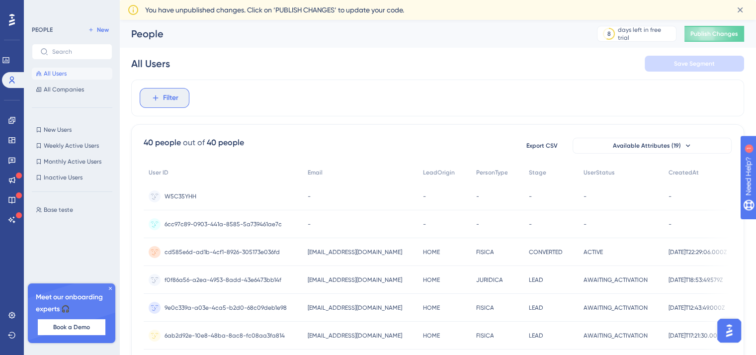
click at [165, 100] on span "Filter" at bounding box center [170, 98] width 15 height 12
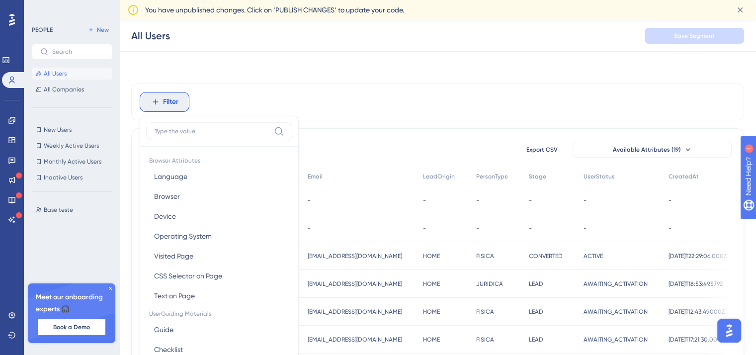
scroll to position [56, 0]
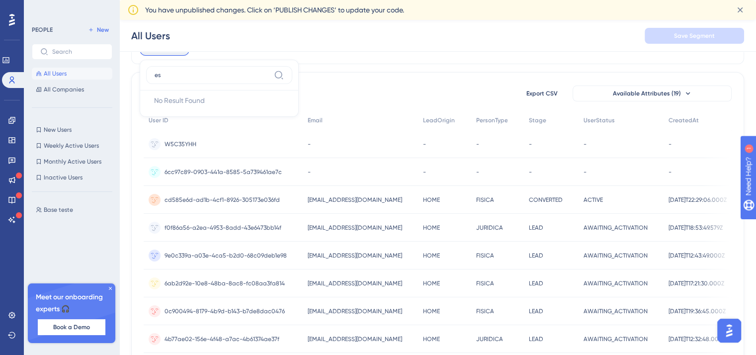
type input "e"
type input "sta"
click at [157, 155] on span "stage" at bounding box center [163, 154] width 18 height 12
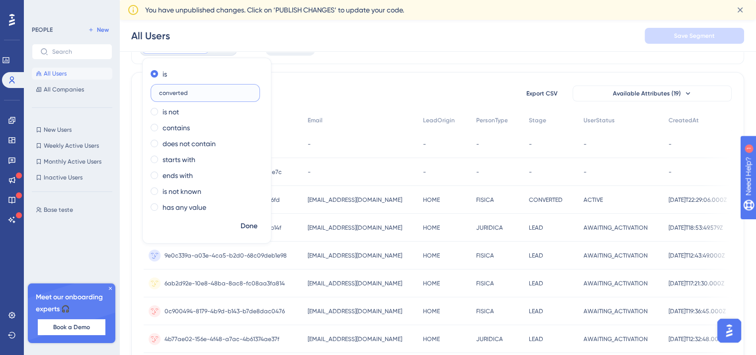
type input "converted"
click at [242, 227] on span "Done" at bounding box center [248, 226] width 17 height 12
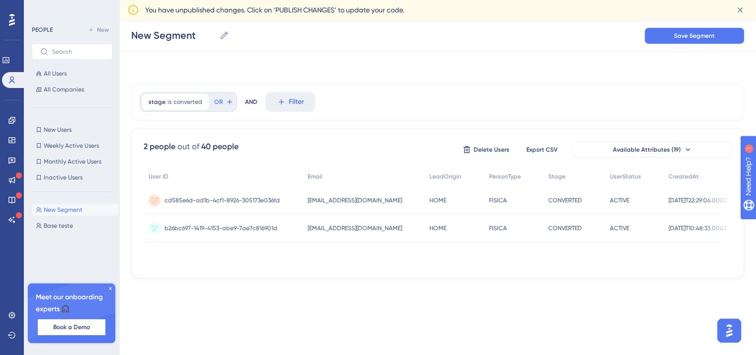
scroll to position [0, 0]
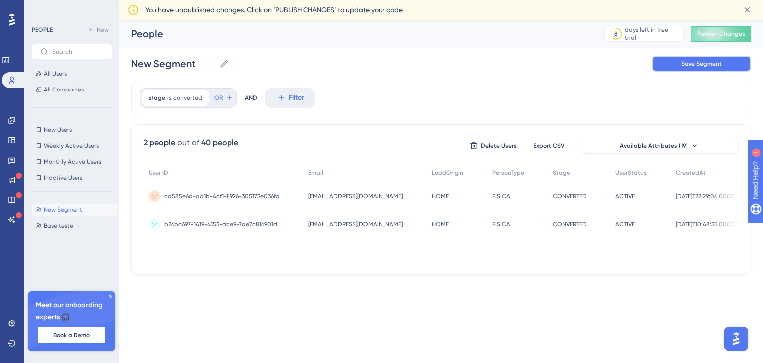
click at [671, 64] on button "Save Segment" at bounding box center [701, 64] width 99 height 16
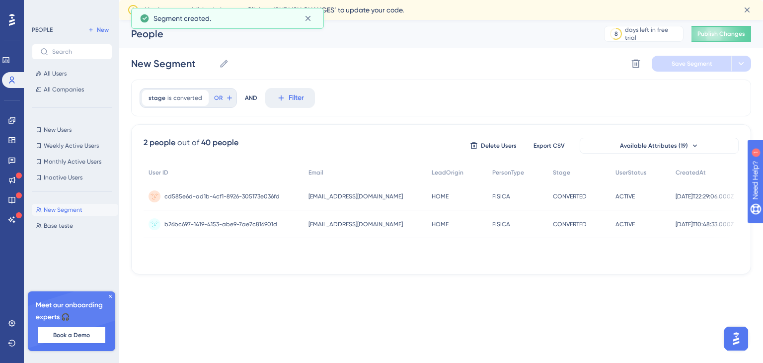
click at [68, 210] on span "New Segment" at bounding box center [63, 210] width 39 height 8
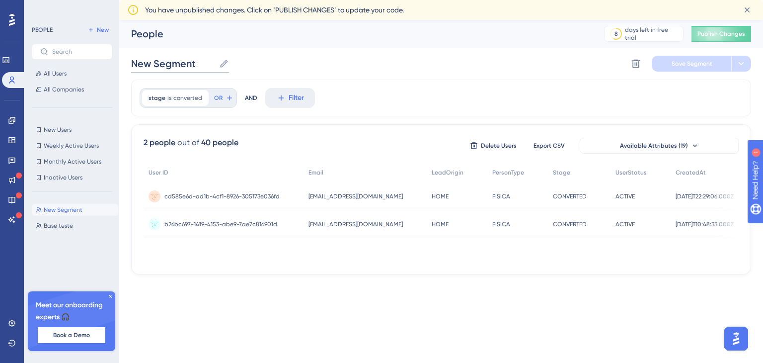
click at [197, 60] on input "New Segment" at bounding box center [173, 64] width 84 height 14
drag, startPoint x: 200, startPoint y: 62, endPoint x: 133, endPoint y: 62, distance: 66.6
click at [133, 62] on input "New Segment" at bounding box center [173, 64] width 84 height 14
click at [131, 64] on input "Convertidos" at bounding box center [169, 64] width 76 height 14
type input "Clientes Convertidos"
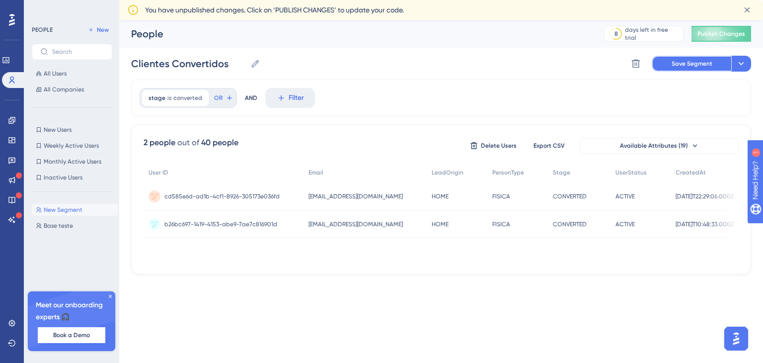
click at [683, 67] on button "Save Segment" at bounding box center [691, 64] width 79 height 16
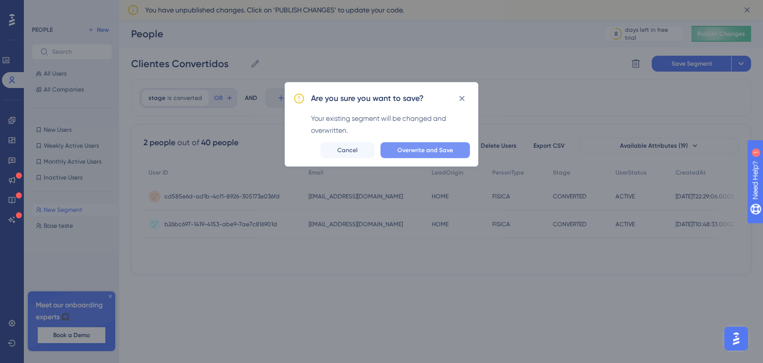
click at [417, 150] on span "Overwrite and Save" at bounding box center [425, 150] width 56 height 8
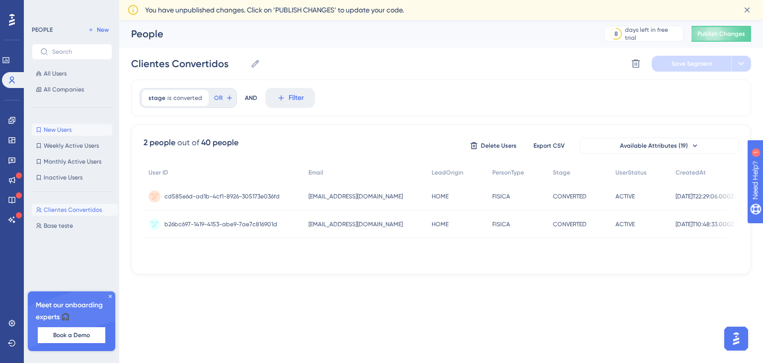
click at [70, 129] on span "New Users" at bounding box center [58, 130] width 28 height 8
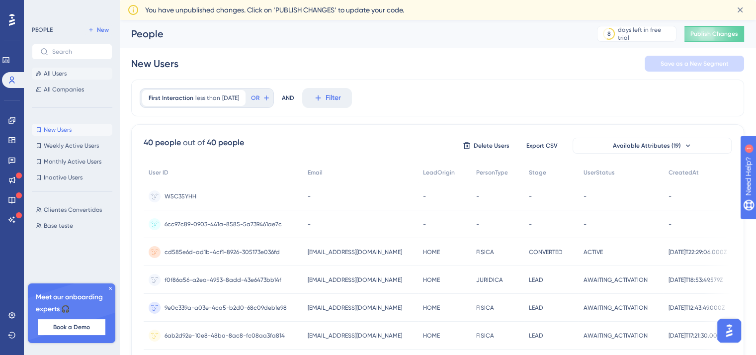
click at [66, 77] on button "All Users" at bounding box center [72, 74] width 80 height 12
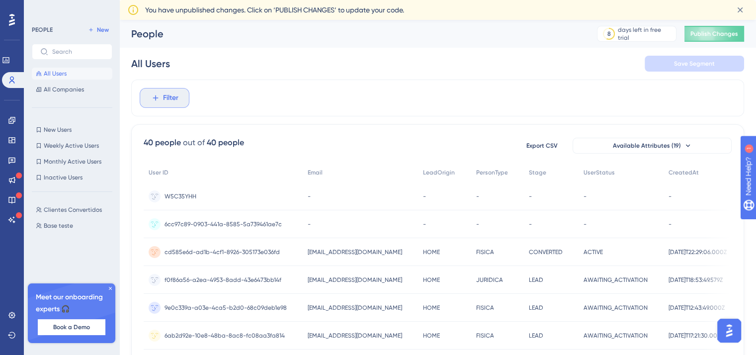
click at [165, 101] on span "Filter" at bounding box center [170, 98] width 15 height 12
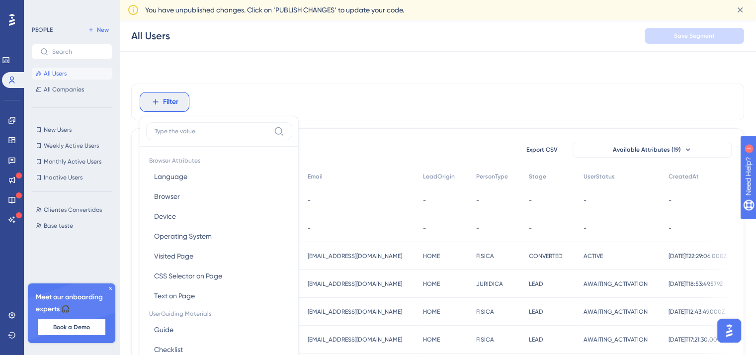
scroll to position [56, 0]
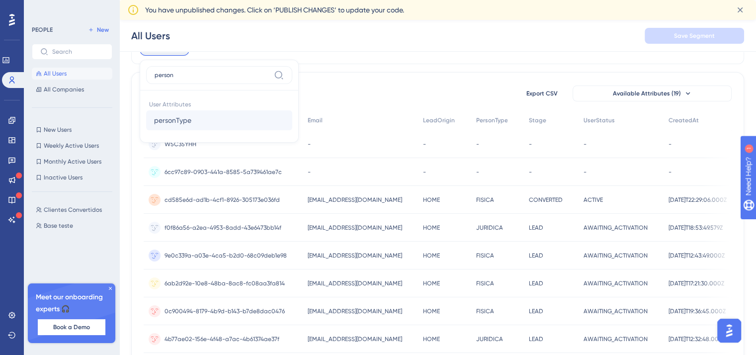
type input "person"
click at [173, 118] on span "personType" at bounding box center [172, 120] width 37 height 12
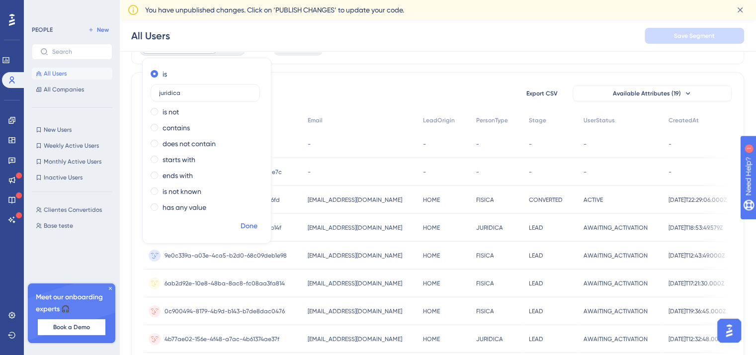
type input "juridica"
click at [246, 228] on span "Done" at bounding box center [248, 226] width 17 height 12
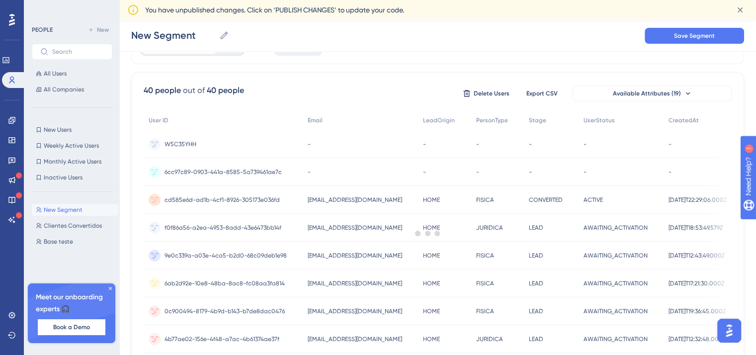
scroll to position [29, 0]
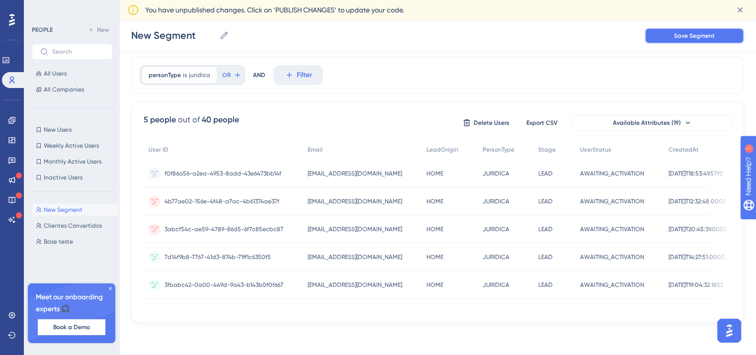
click at [660, 34] on button "Save Segment" at bounding box center [693, 36] width 99 height 16
click at [62, 207] on span "New Segment" at bounding box center [63, 210] width 39 height 8
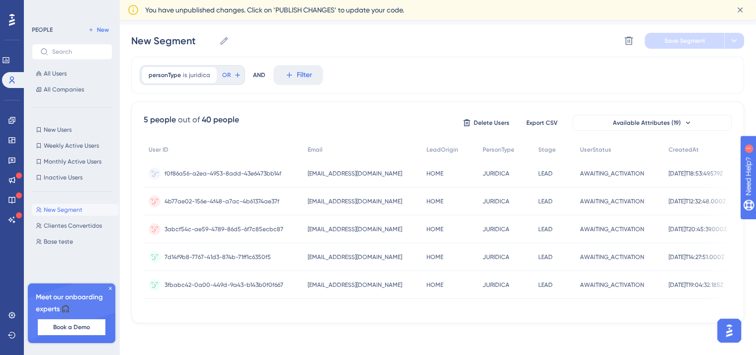
scroll to position [0, 0]
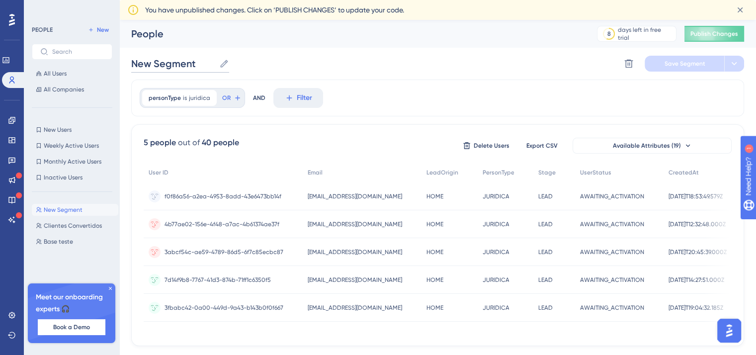
click at [194, 61] on input "New Segment" at bounding box center [173, 64] width 84 height 14
drag, startPoint x: 197, startPoint y: 64, endPoint x: 134, endPoint y: 59, distance: 63.3
click at [134, 59] on input "New Segment" at bounding box center [173, 64] width 84 height 14
type input "Clientes PJ"
click at [670, 62] on span "Save Segment" at bounding box center [684, 64] width 41 height 8
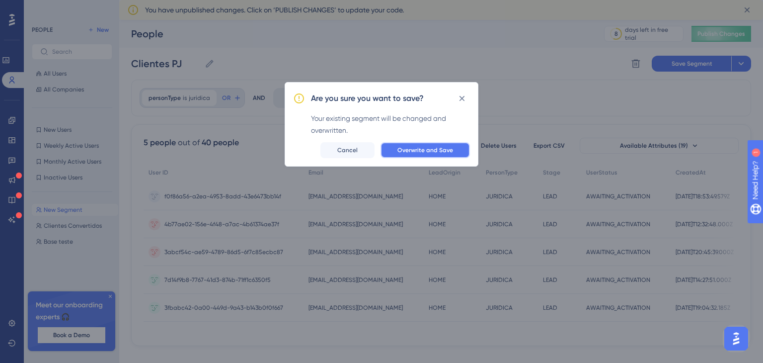
click at [450, 149] on span "Overwrite and Save" at bounding box center [425, 150] width 56 height 8
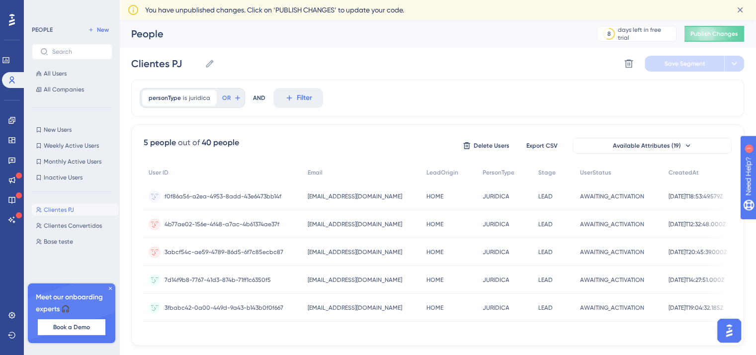
click at [110, 289] on icon at bounding box center [110, 288] width 3 height 3
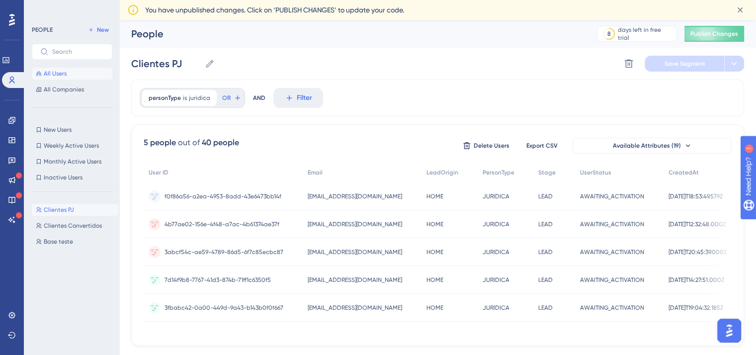
click at [75, 74] on button "All Users" at bounding box center [72, 74] width 80 height 12
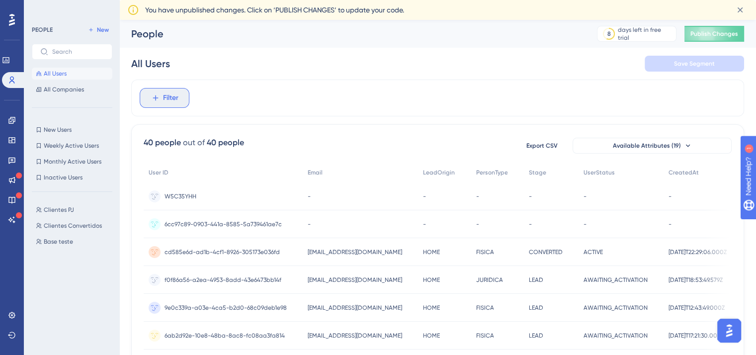
click at [175, 94] on span "Filter" at bounding box center [170, 98] width 15 height 12
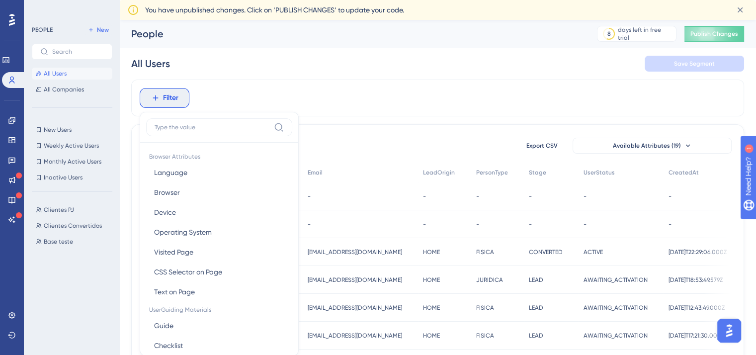
scroll to position [56, 0]
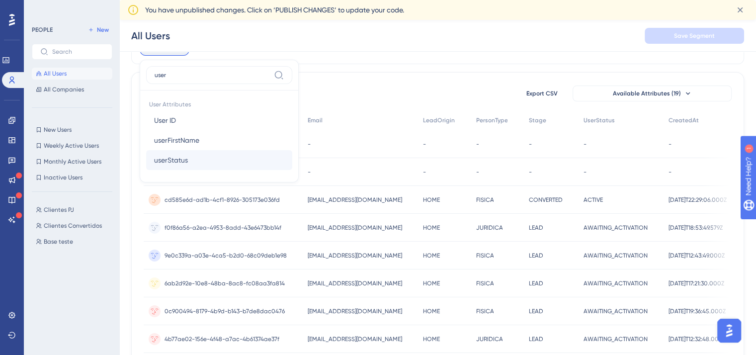
type input "user"
click at [182, 163] on span "userStatus" at bounding box center [171, 160] width 34 height 12
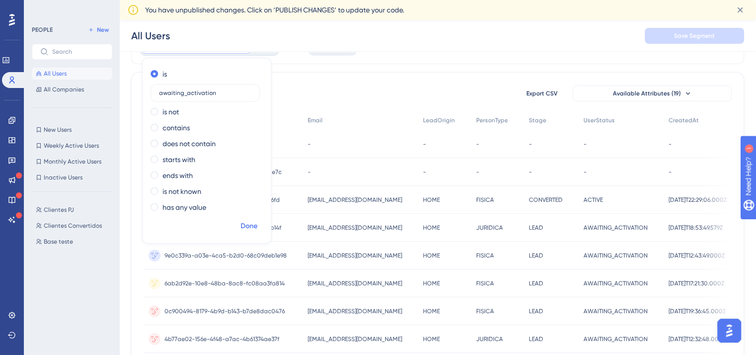
type input "awaiting_activation"
click at [249, 222] on span "Done" at bounding box center [248, 226] width 17 height 12
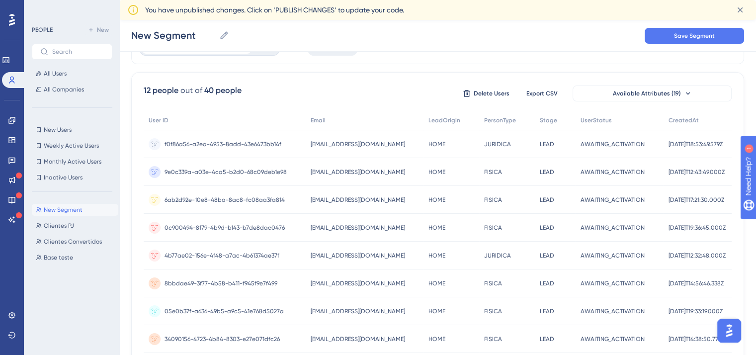
scroll to position [0, 0]
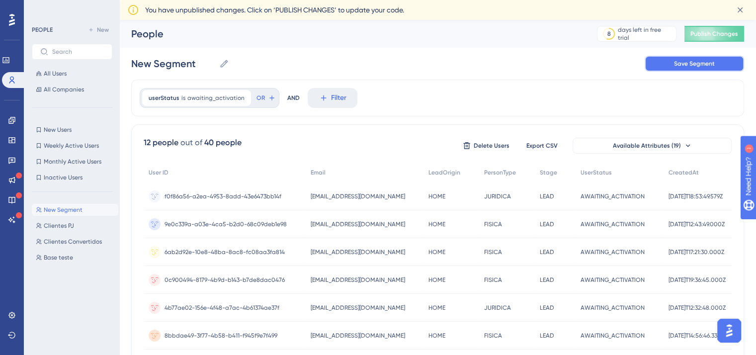
click at [669, 66] on button "Save Segment" at bounding box center [693, 64] width 99 height 16
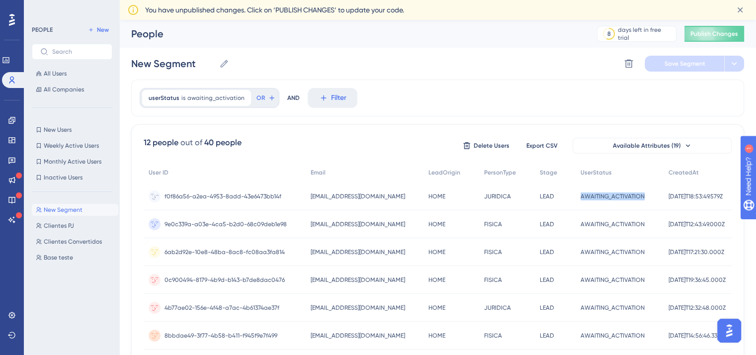
drag, startPoint x: 565, startPoint y: 198, endPoint x: 638, endPoint y: 207, distance: 73.6
click at [0, 0] on div "f0f86a56-a2ea-4953-8add-43e6473bb14f f0f86a56-a2ea-4953-8add-43e6473bb14f [EMAI…" at bounding box center [0, 0] width 0 height 0
copy div "LEAD AWAITING_ACTIVATION"
click at [189, 63] on input "New Segment" at bounding box center [173, 64] width 84 height 14
drag, startPoint x: 204, startPoint y: 65, endPoint x: 112, endPoint y: 60, distance: 92.5
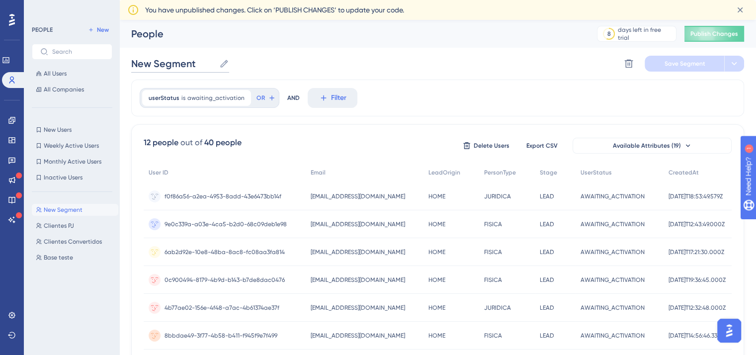
click at [119, 60] on div "Performance Users Engagement Widgets Feedback Product Updates Knowledge Base AI…" at bounding box center [437, 288] width 636 height 537
paste input "AWAITING_ACTIVATION"
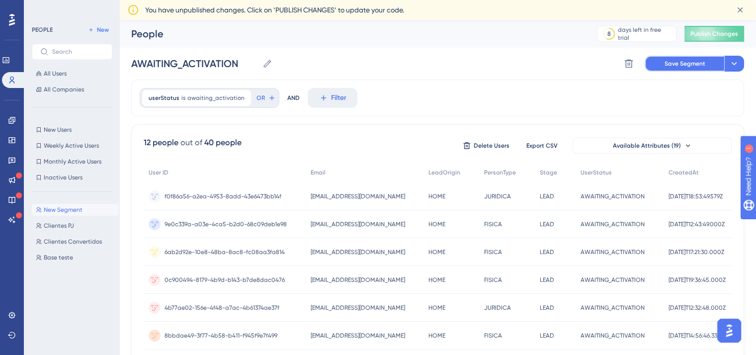
click at [690, 65] on span "Save Segment" at bounding box center [684, 64] width 41 height 8
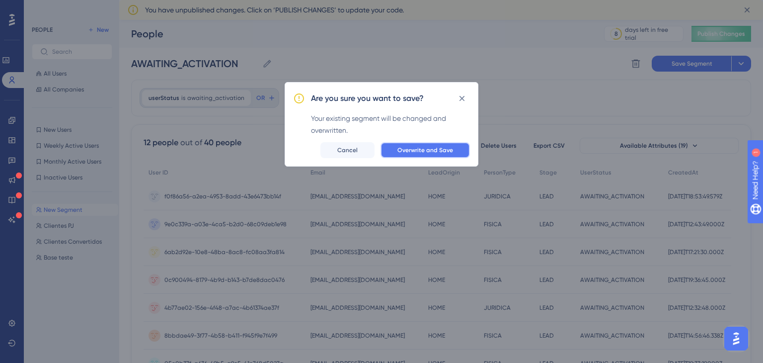
click at [409, 150] on span "Overwrite and Save" at bounding box center [425, 150] width 56 height 8
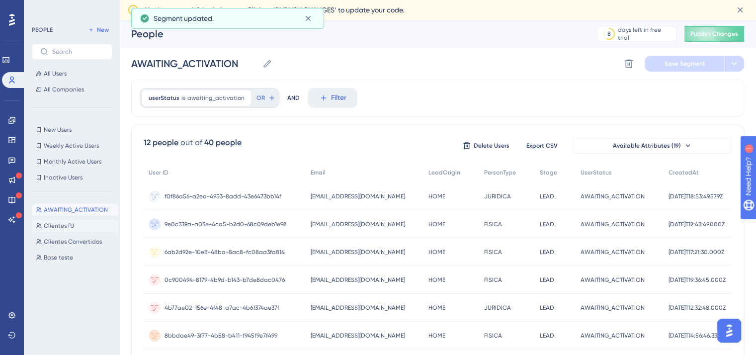
click at [72, 229] on span "Clientes PJ" at bounding box center [59, 226] width 30 height 8
type input "Clientes PJ"
